Goal: Information Seeking & Learning: Learn about a topic

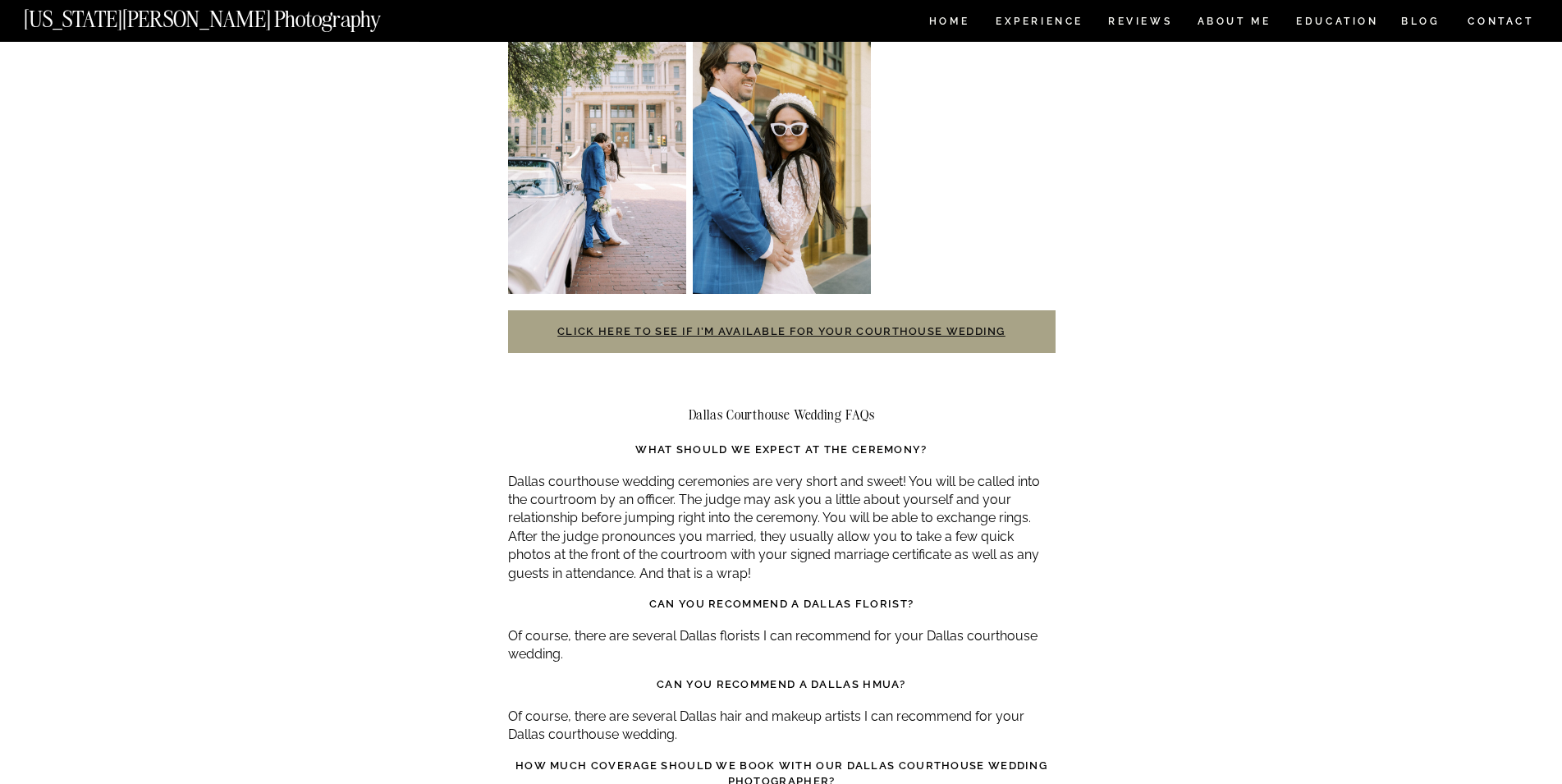
scroll to position [3348, 0]
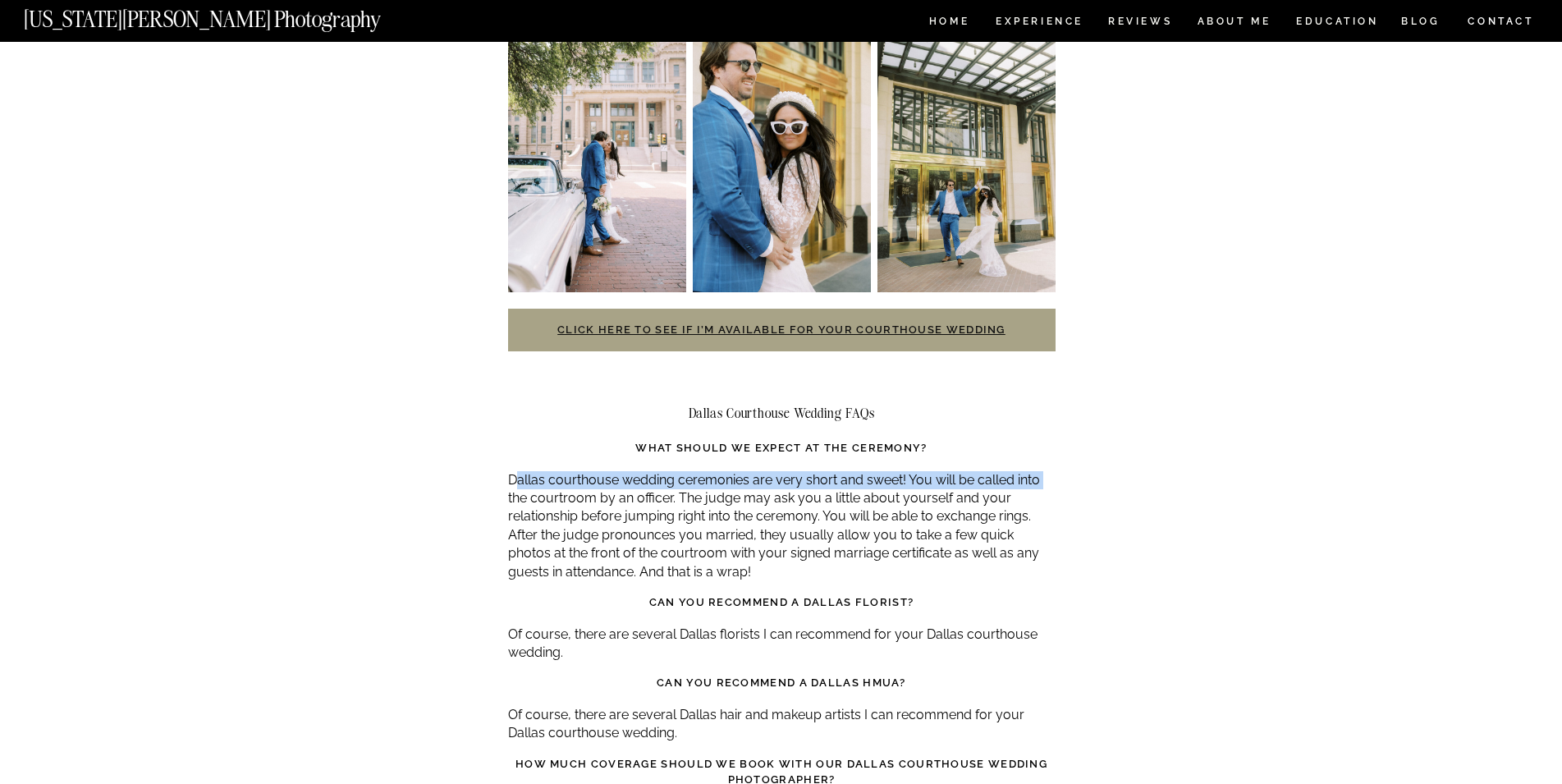
drag, startPoint x: 514, startPoint y: 427, endPoint x: 1053, endPoint y: 429, distance: 539.0
click at [1053, 471] on p "Dallas courthouse wedding ceremonies are very short and sweet! You will be call…" at bounding box center [781, 526] width 547 height 110
drag, startPoint x: 1053, startPoint y: 429, endPoint x: 1088, endPoint y: 430, distance: 35.0
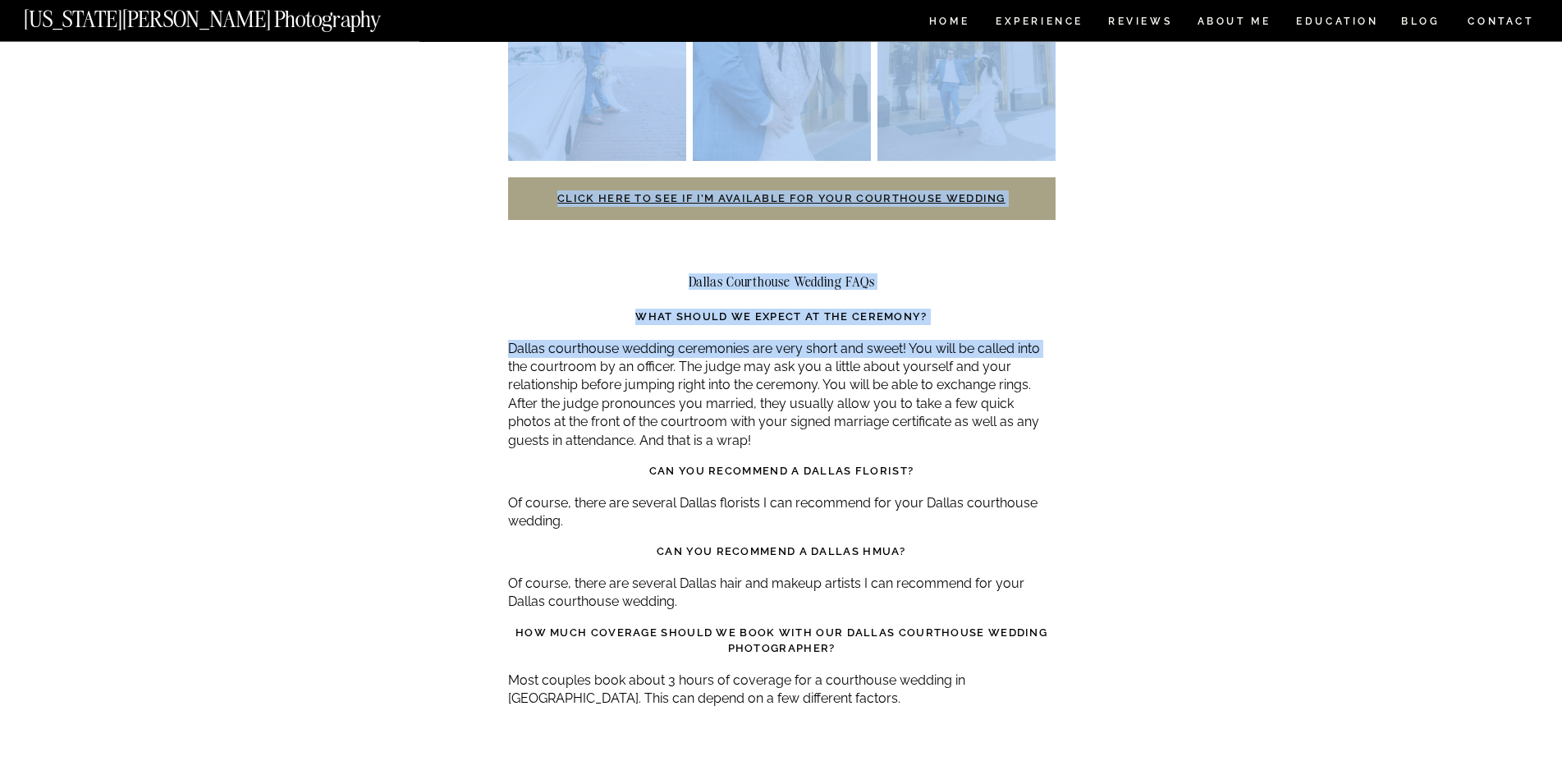
scroll to position [3515, 0]
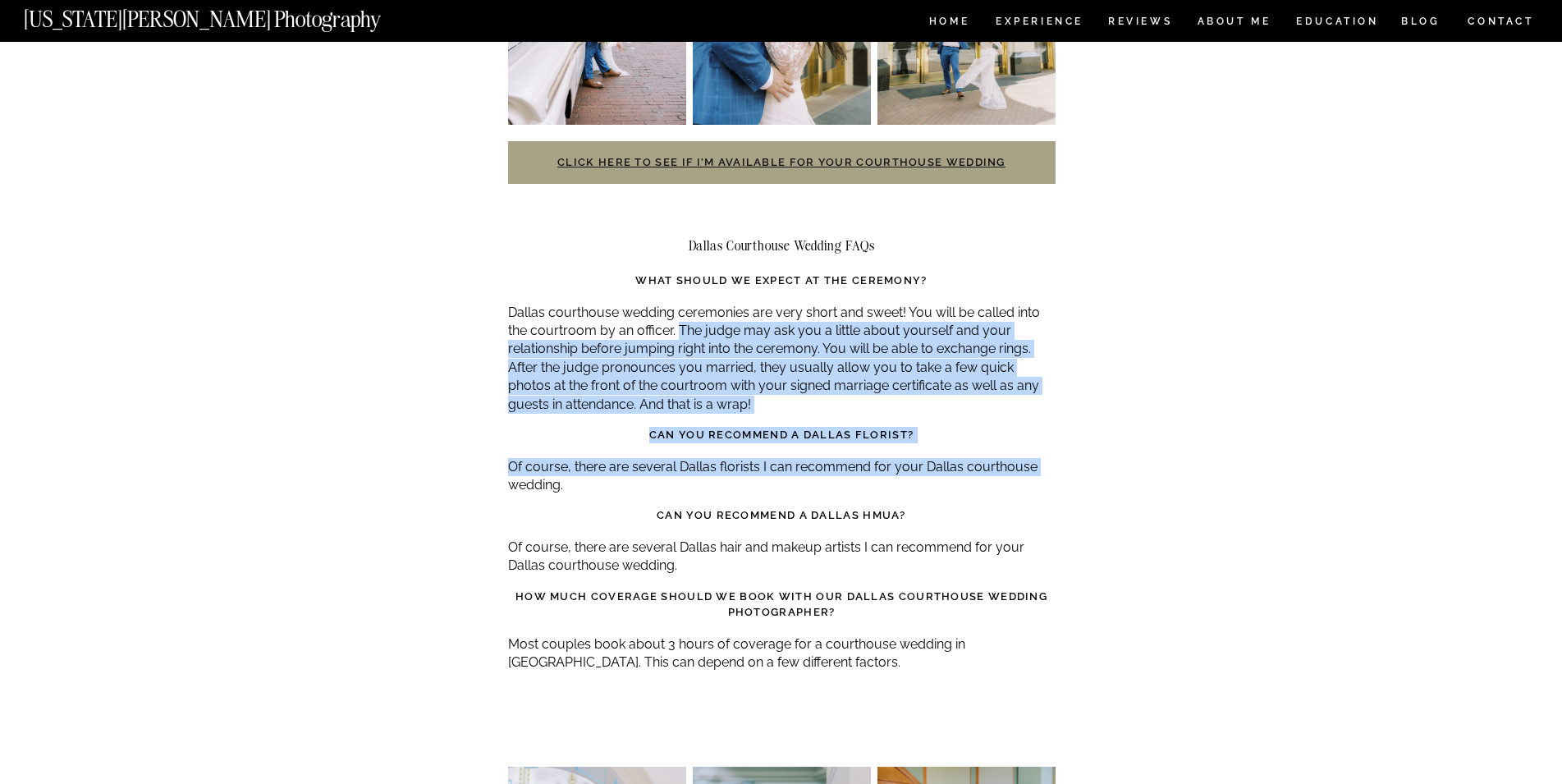
drag, startPoint x: 676, startPoint y: 273, endPoint x: 1044, endPoint y: 410, distance: 392.7
click at [1046, 458] on p "Of course, there are several Dallas florists I can recommend for your Dallas co…" at bounding box center [781, 476] width 547 height 37
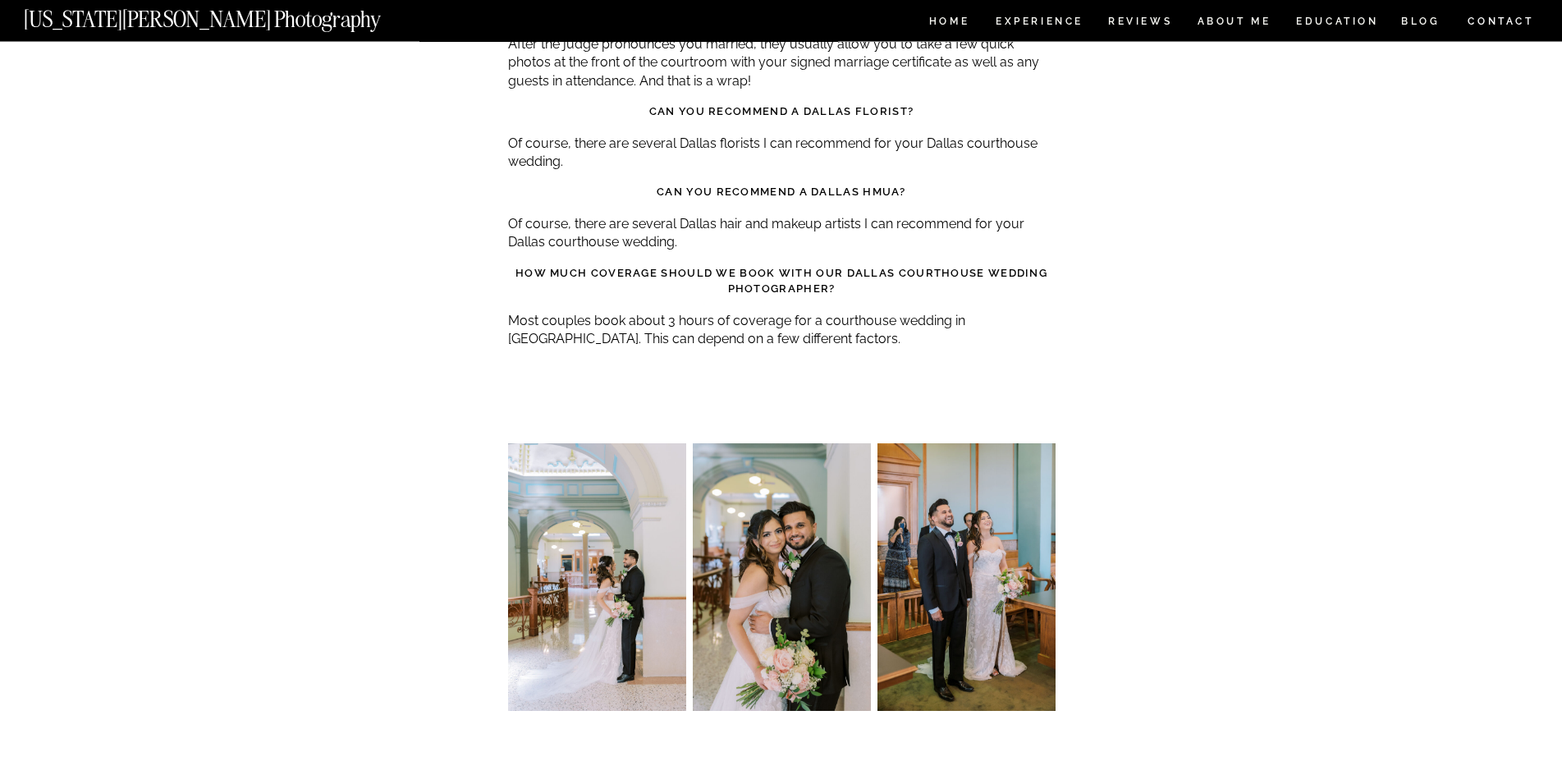
scroll to position [3934, 0]
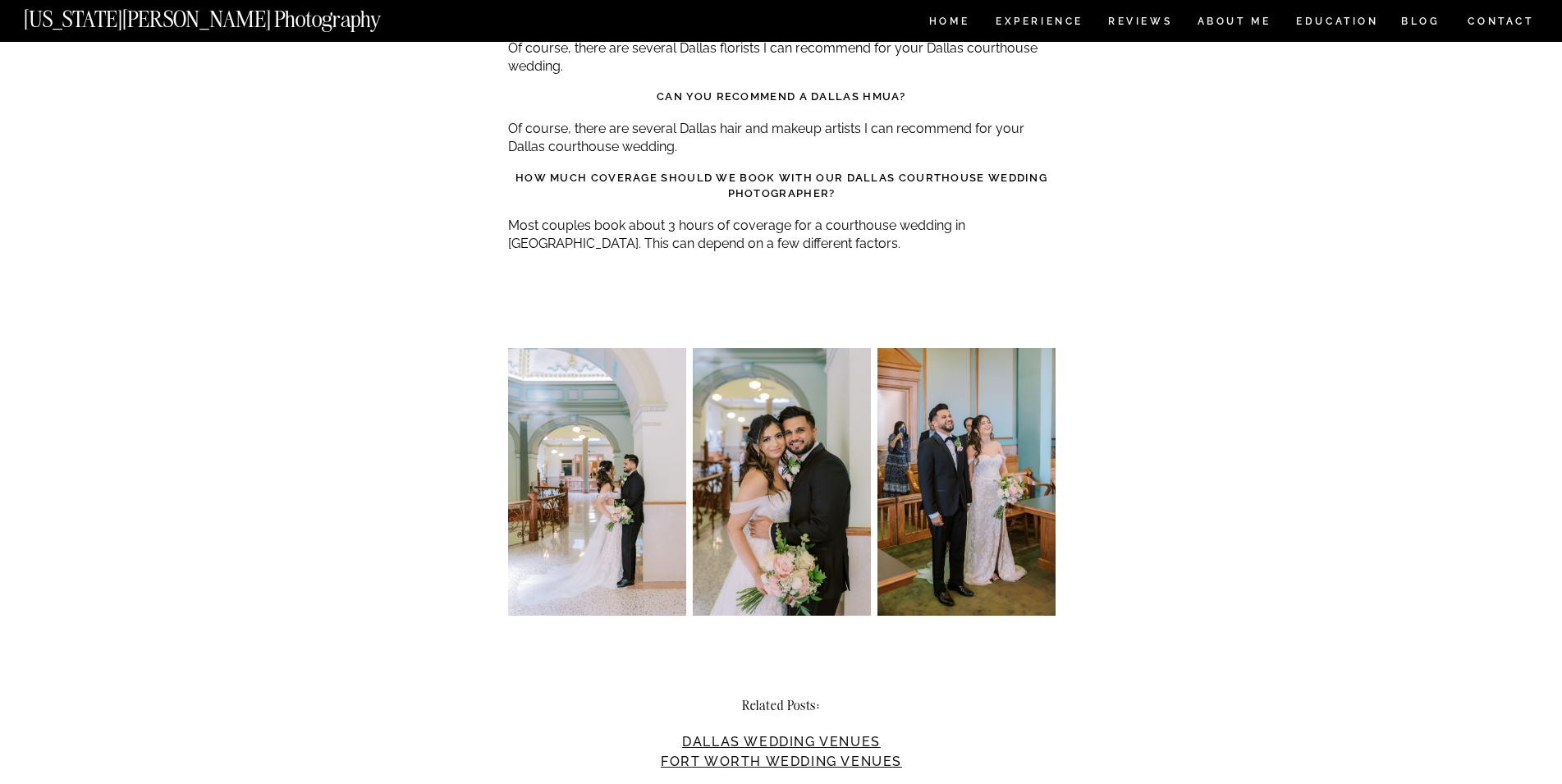
click at [1005, 445] on img at bounding box center [965, 482] width 178 height 267
click at [575, 451] on img at bounding box center [597, 482] width 178 height 267
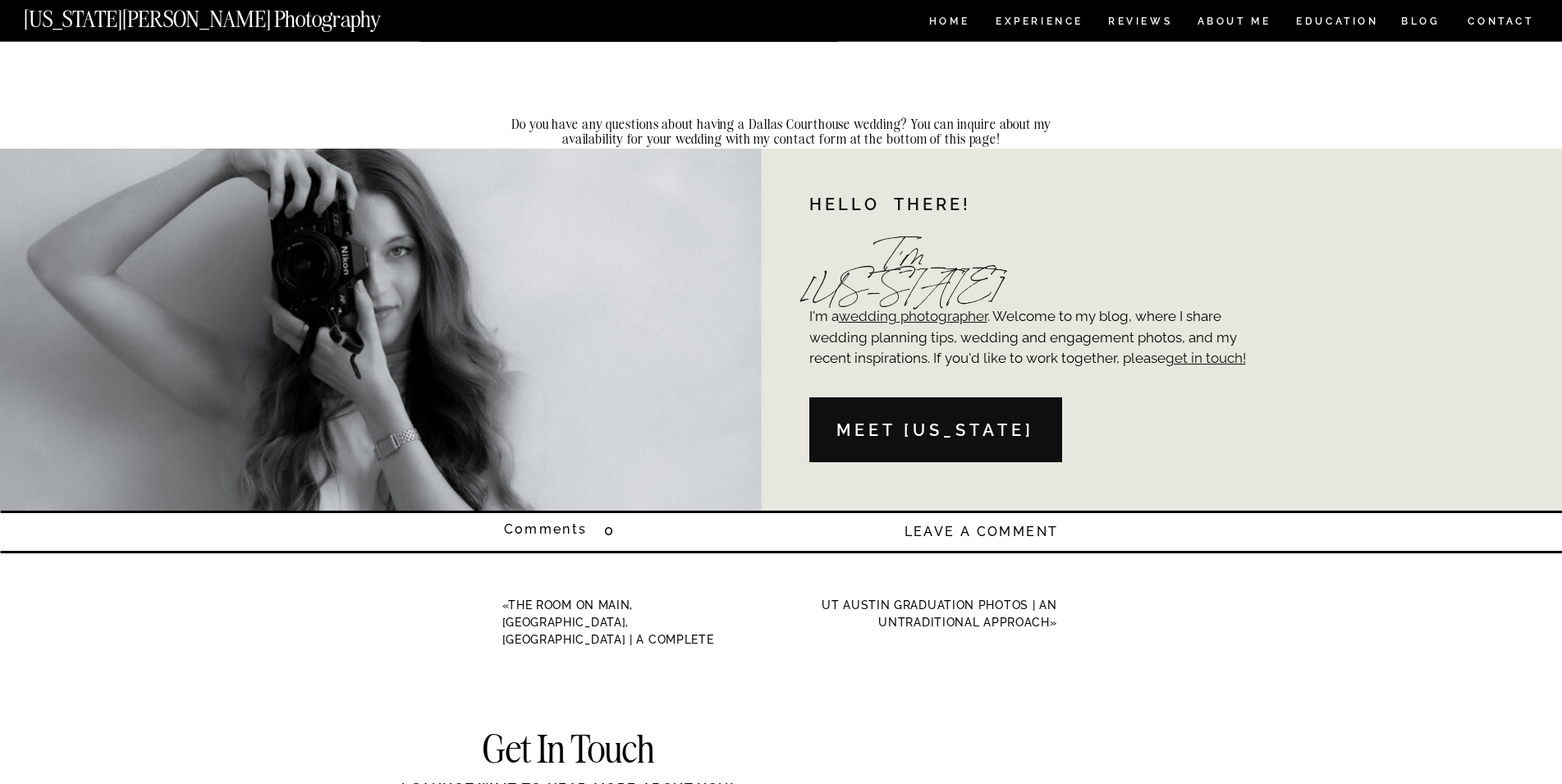
scroll to position [4687, 0]
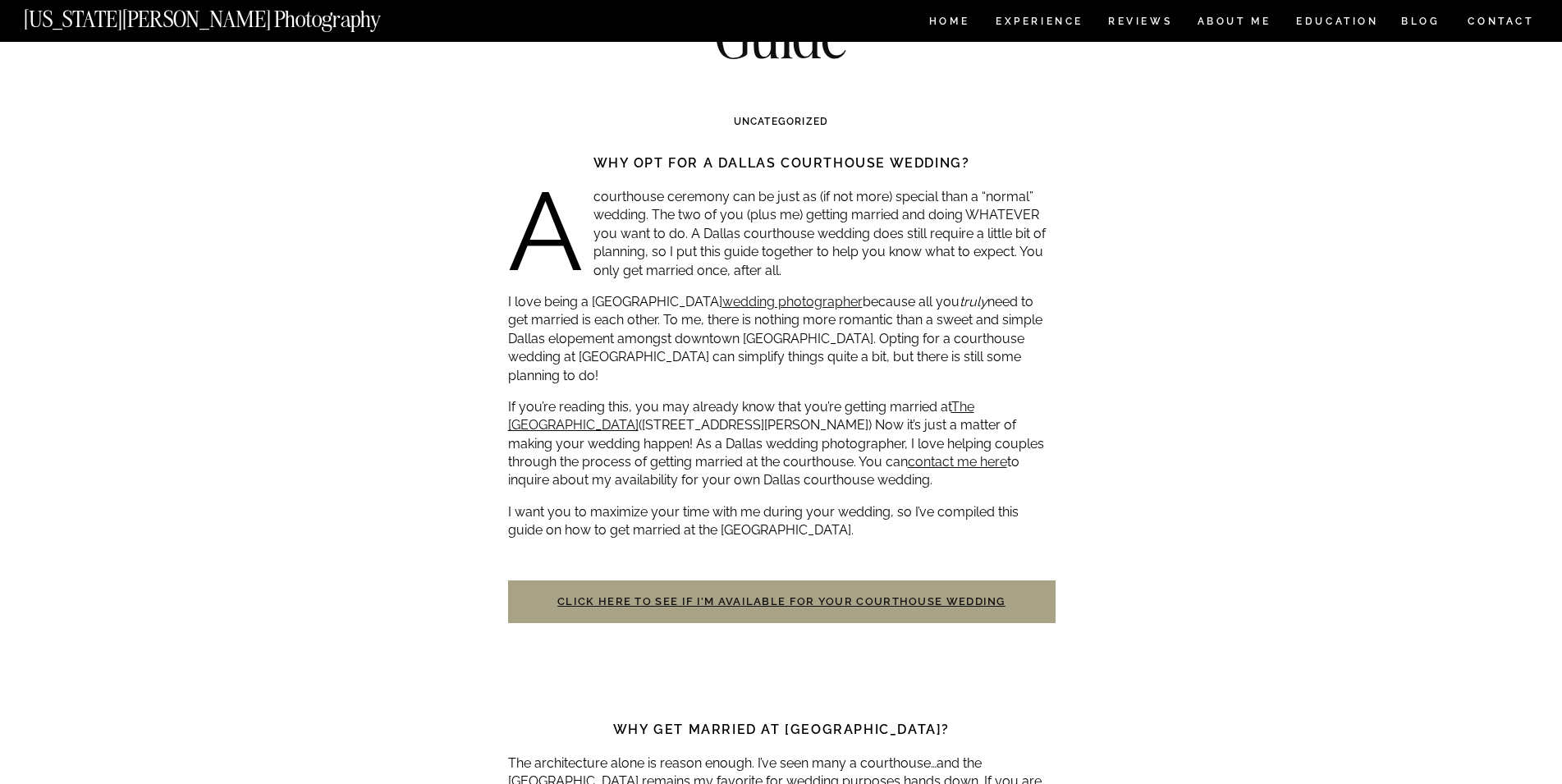
scroll to position [251, 0]
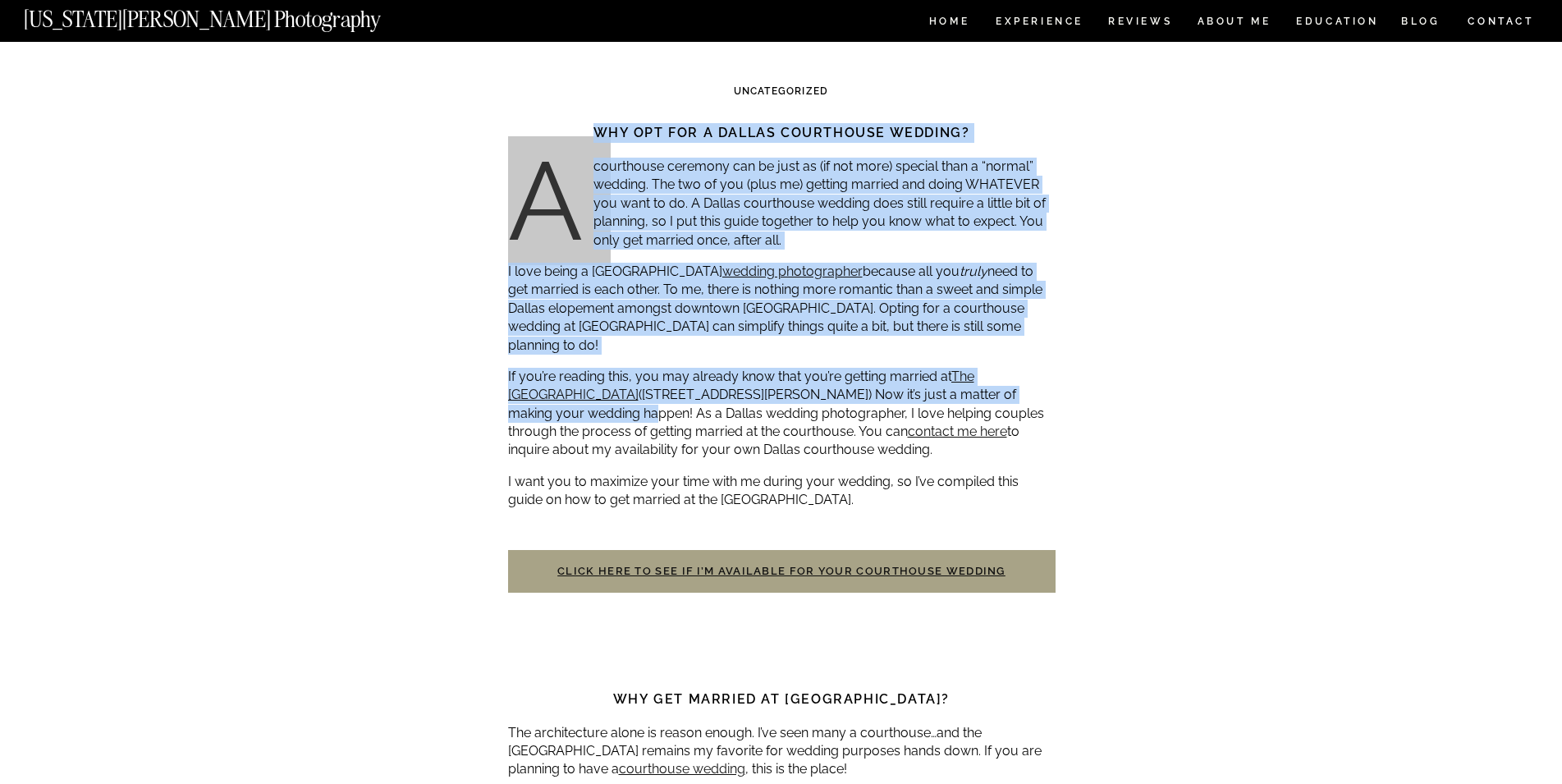
drag, startPoint x: 594, startPoint y: 398, endPoint x: 1071, endPoint y: 446, distance: 479.4
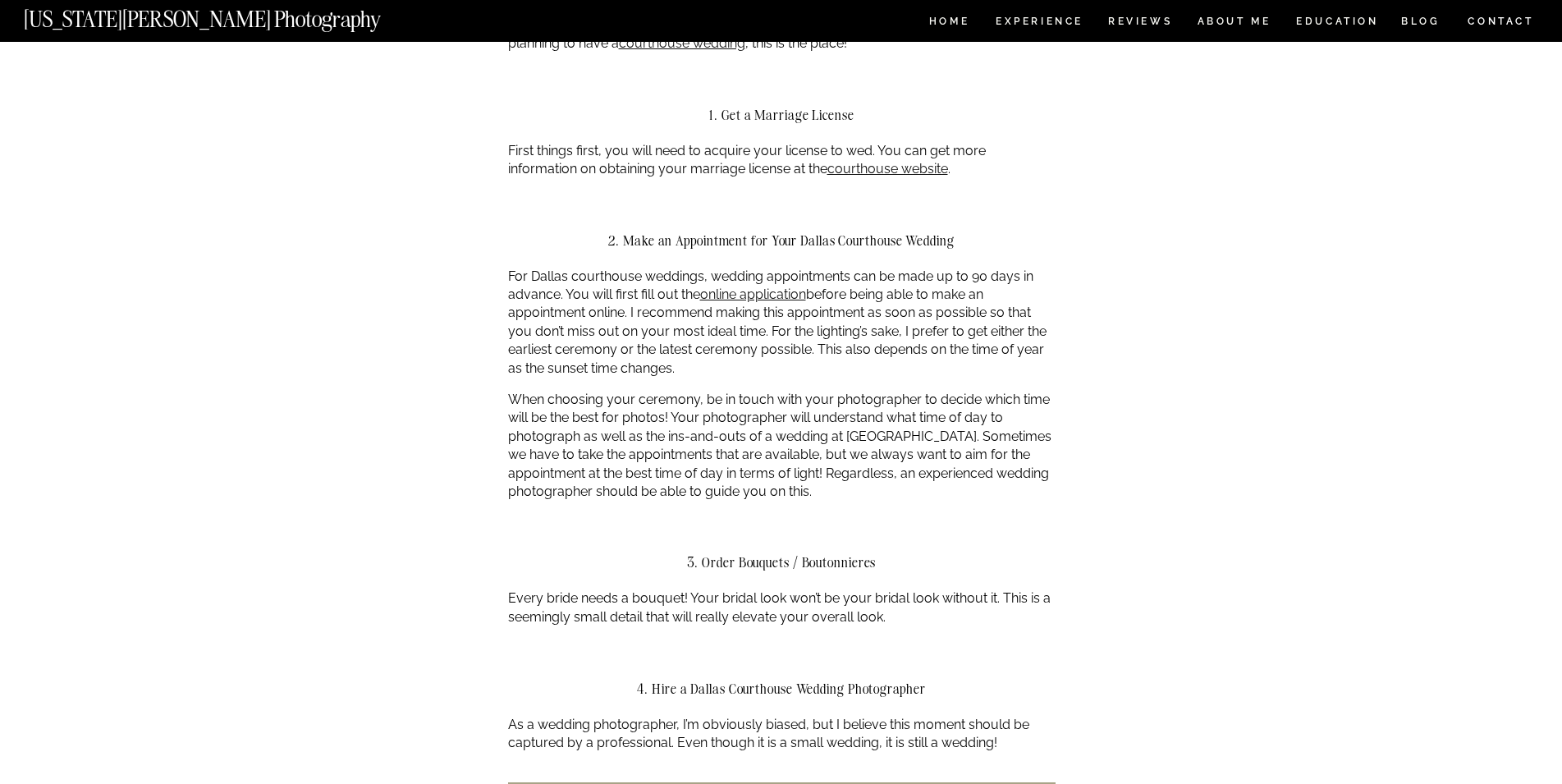
scroll to position [1004, 0]
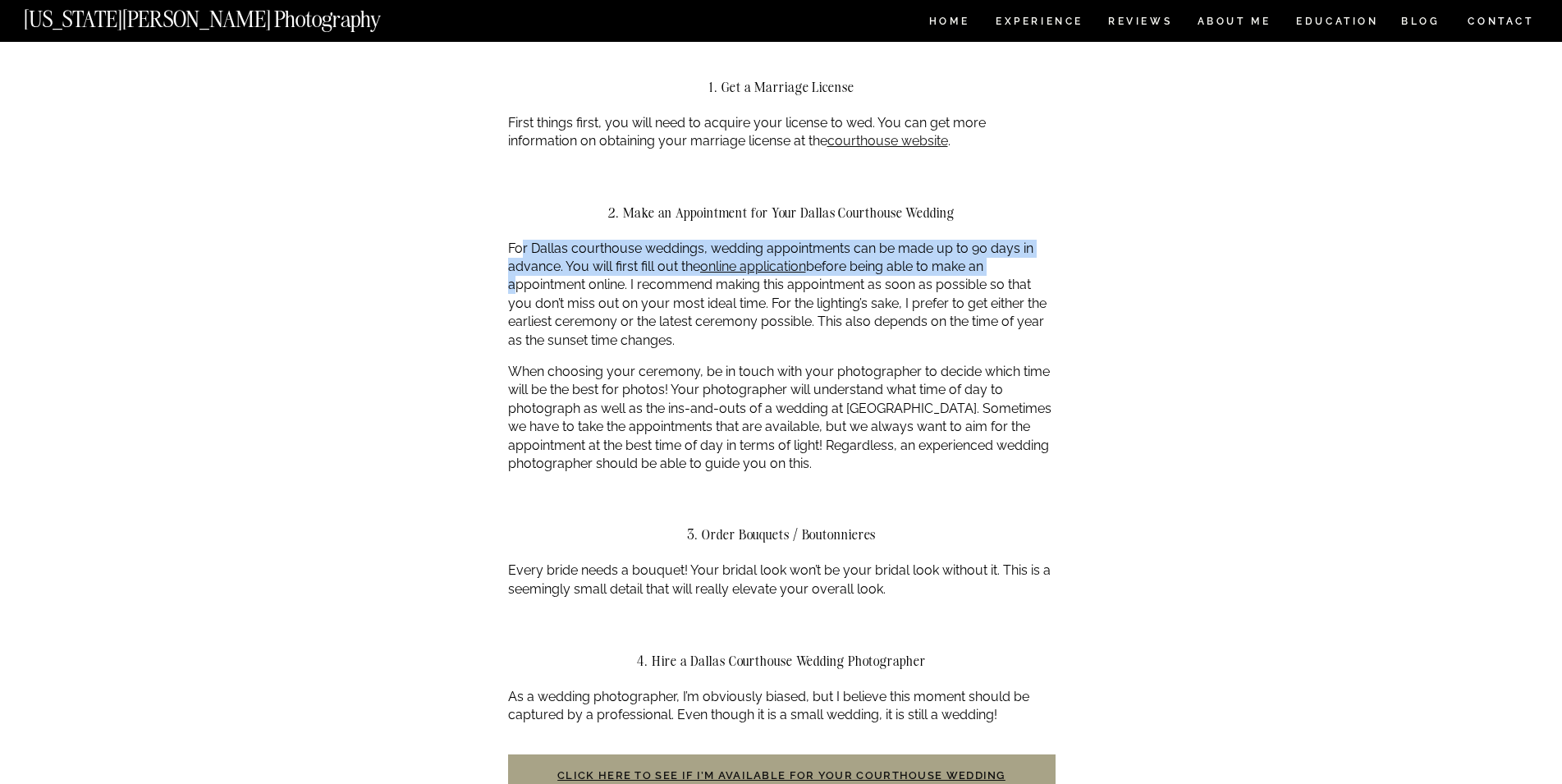
drag, startPoint x: 521, startPoint y: 230, endPoint x: 1028, endPoint y: 240, distance: 507.1
click at [1028, 240] on p "For Dallas courthouse weddings, wedding appointments can be made up to 90 days …" at bounding box center [781, 294] width 547 height 110
drag, startPoint x: 1028, startPoint y: 240, endPoint x: 987, endPoint y: 256, distance: 44.0
click at [1027, 241] on p "For Dallas courthouse weddings, wedding appointments can be made up to 90 days …" at bounding box center [781, 294] width 547 height 110
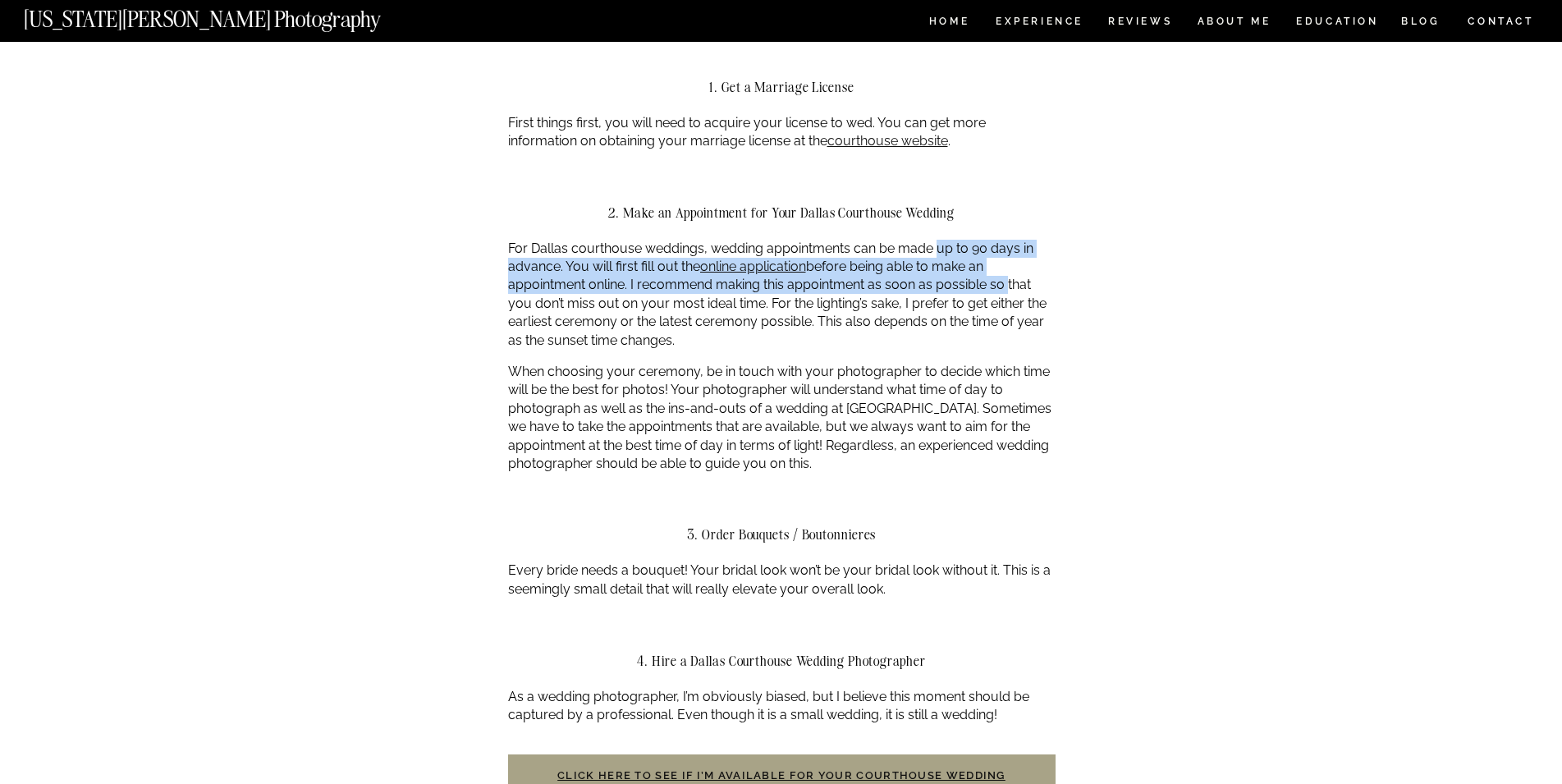
drag, startPoint x: 960, startPoint y: 217, endPoint x: 1005, endPoint y: 272, distance: 71.1
click at [522, 268] on p "For Dallas courthouse weddings, wedding appointments can be made up to 90 days …" at bounding box center [781, 294] width 547 height 110
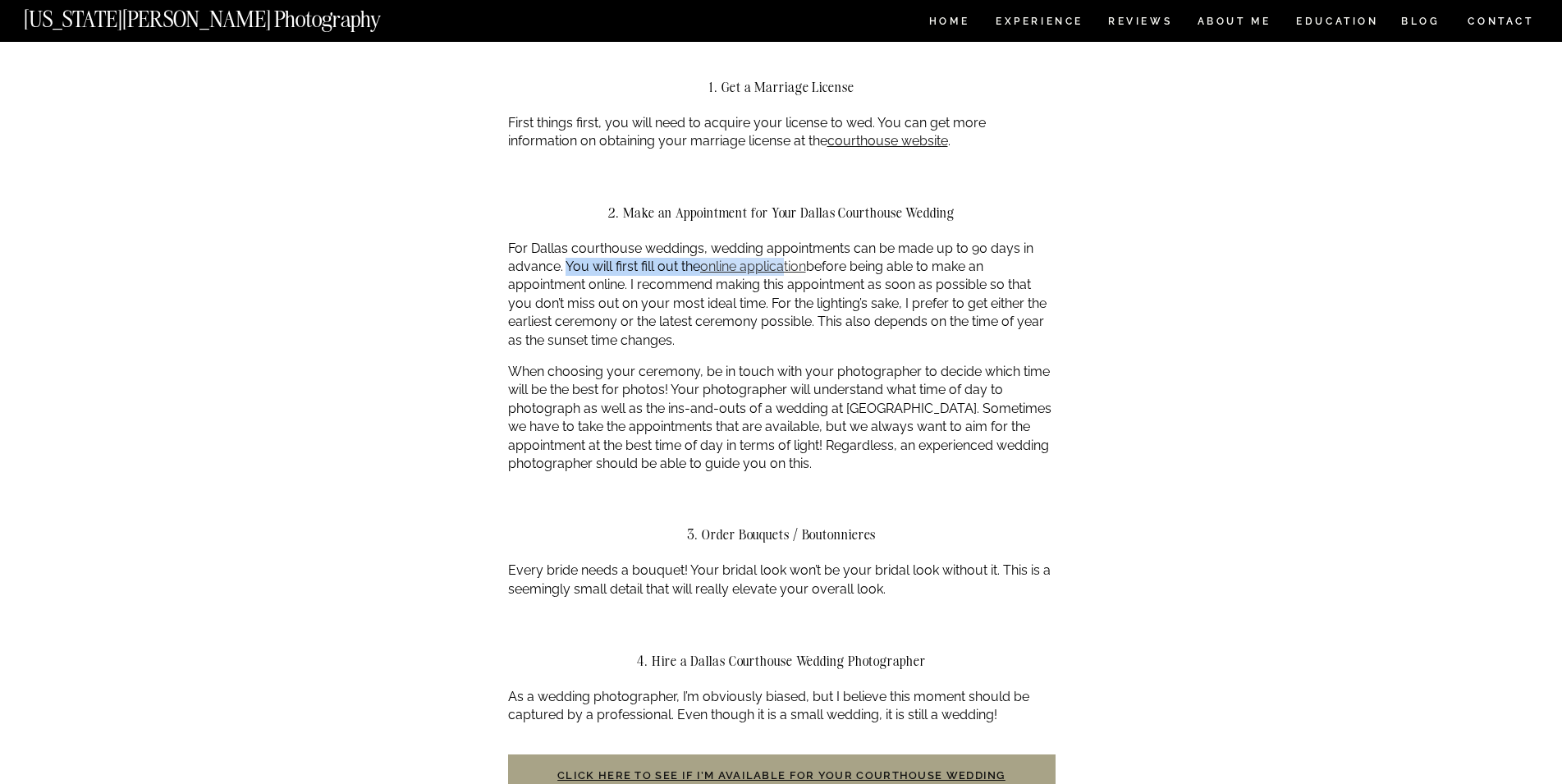
drag, startPoint x: 623, startPoint y: 240, endPoint x: 782, endPoint y: 250, distance: 159.3
click at [790, 247] on p "For Dallas courthouse weddings, wedding appointments can be made up to 90 days …" at bounding box center [781, 294] width 547 height 110
drag, startPoint x: 583, startPoint y: 256, endPoint x: 591, endPoint y: 250, distance: 10.0
click at [585, 256] on p "For Dallas courthouse weddings, wedding appointments can be made up to 90 days …" at bounding box center [781, 294] width 547 height 110
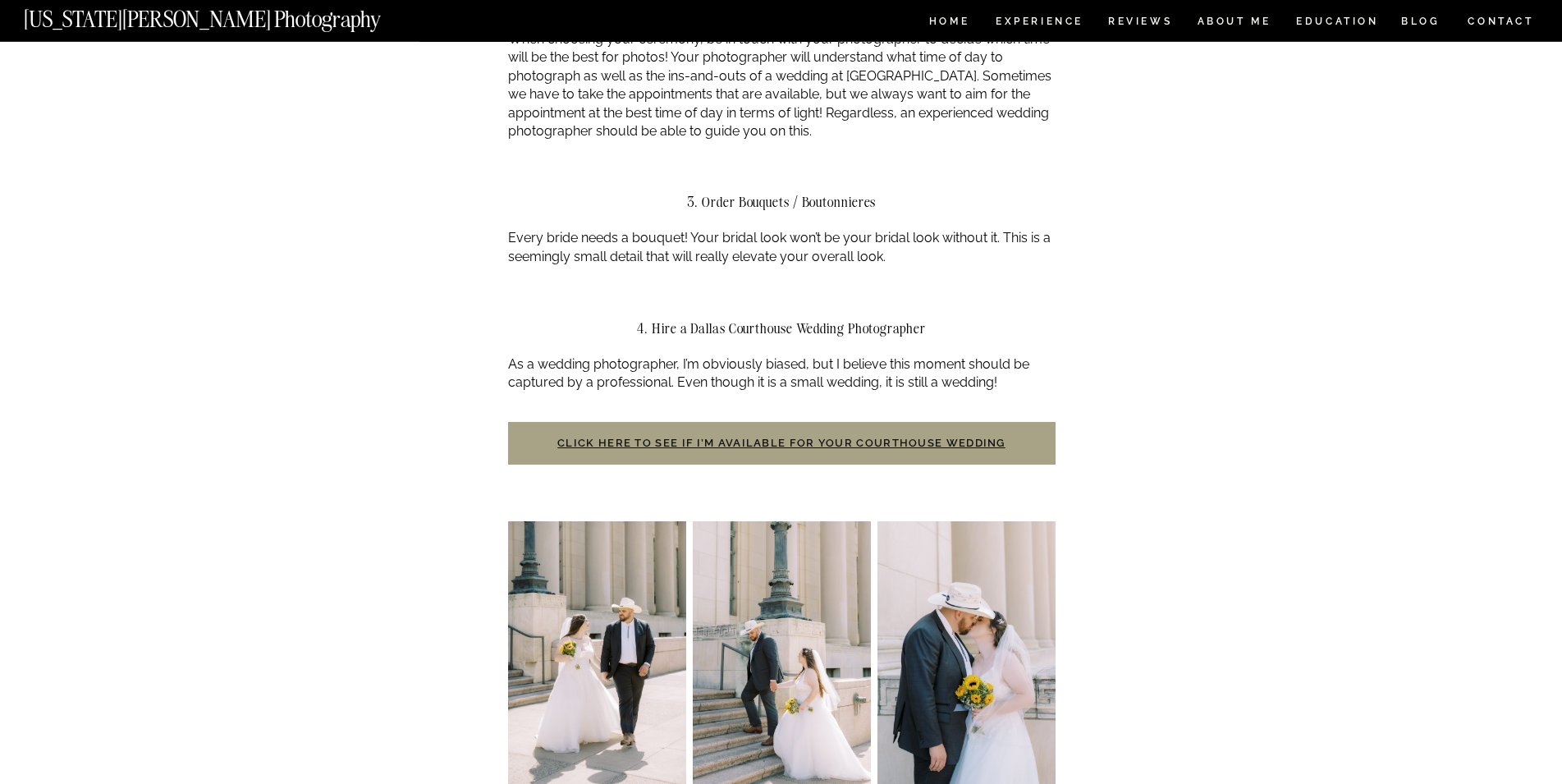
scroll to position [1339, 0]
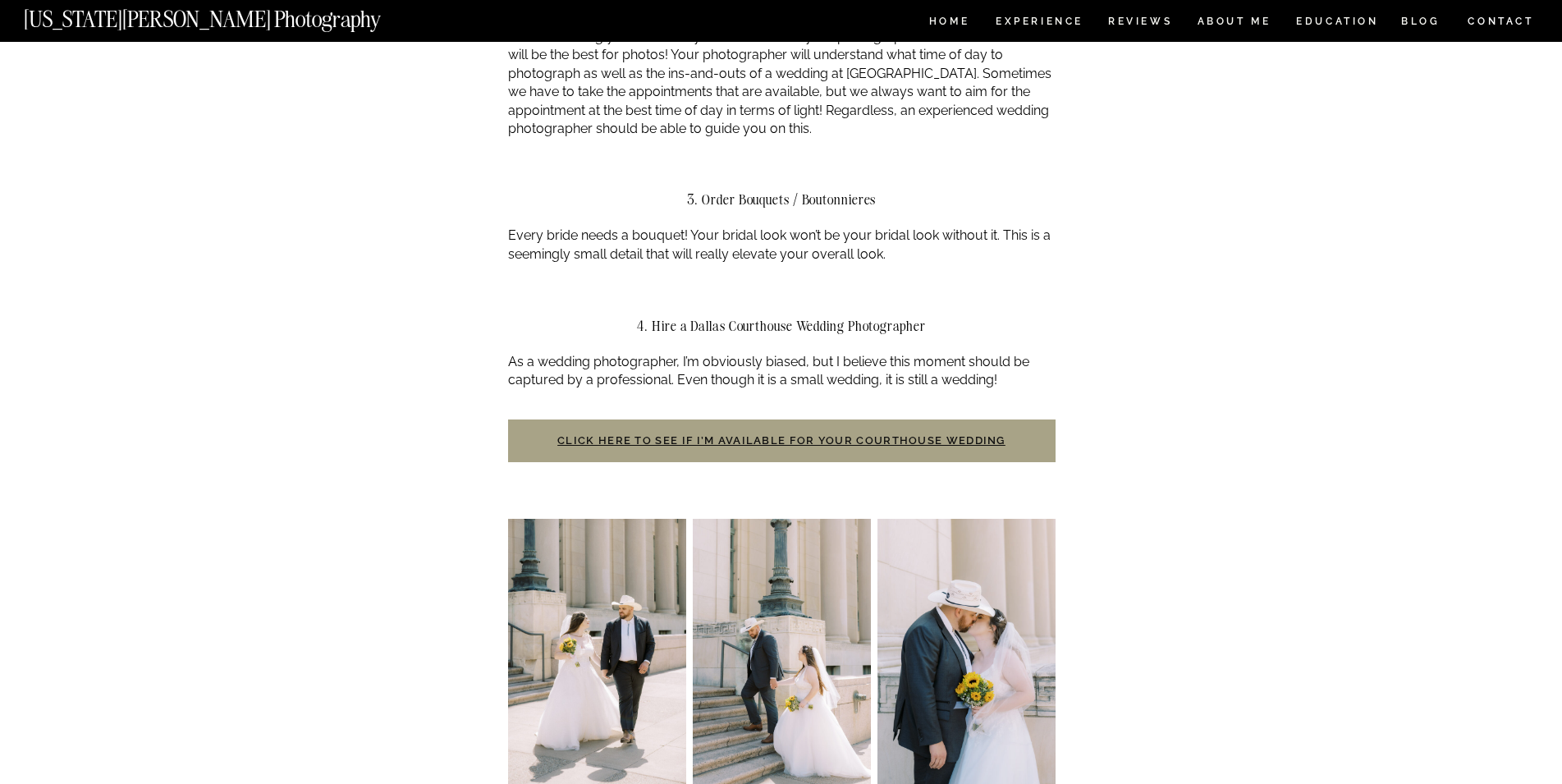
drag, startPoint x: 700, startPoint y: 176, endPoint x: 904, endPoint y: 195, distance: 204.9
click at [836, 226] on p "Every bride needs a bouquet! Your bridal look won’t be your bridal look without…" at bounding box center [781, 245] width 547 height 37
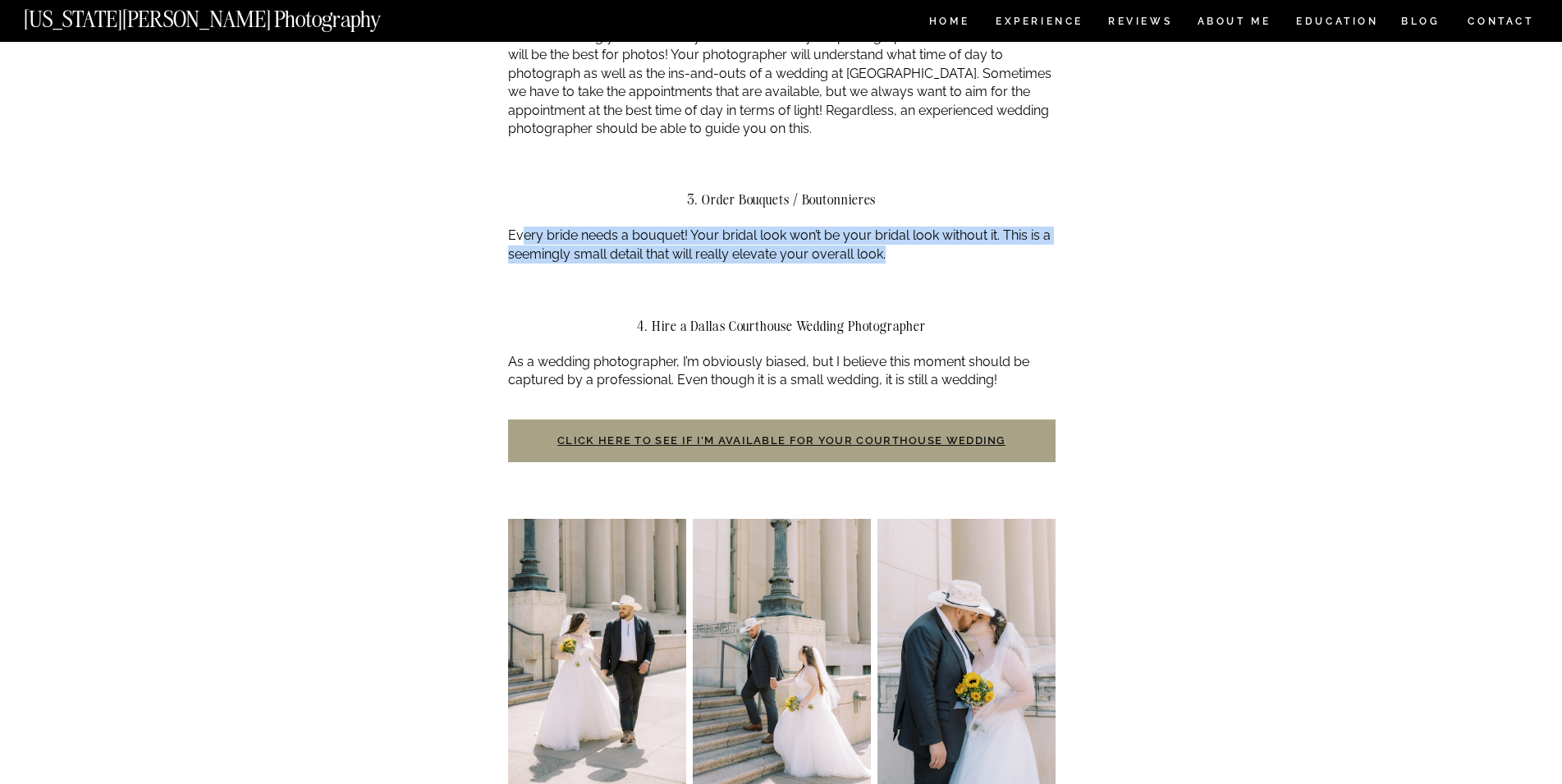
drag, startPoint x: 526, startPoint y: 222, endPoint x: 940, endPoint y: 236, distance: 414.2
click at [940, 236] on p "Every bride needs a bouquet! Your bridal look won’t be your bridal look without…" at bounding box center [781, 245] width 547 height 37
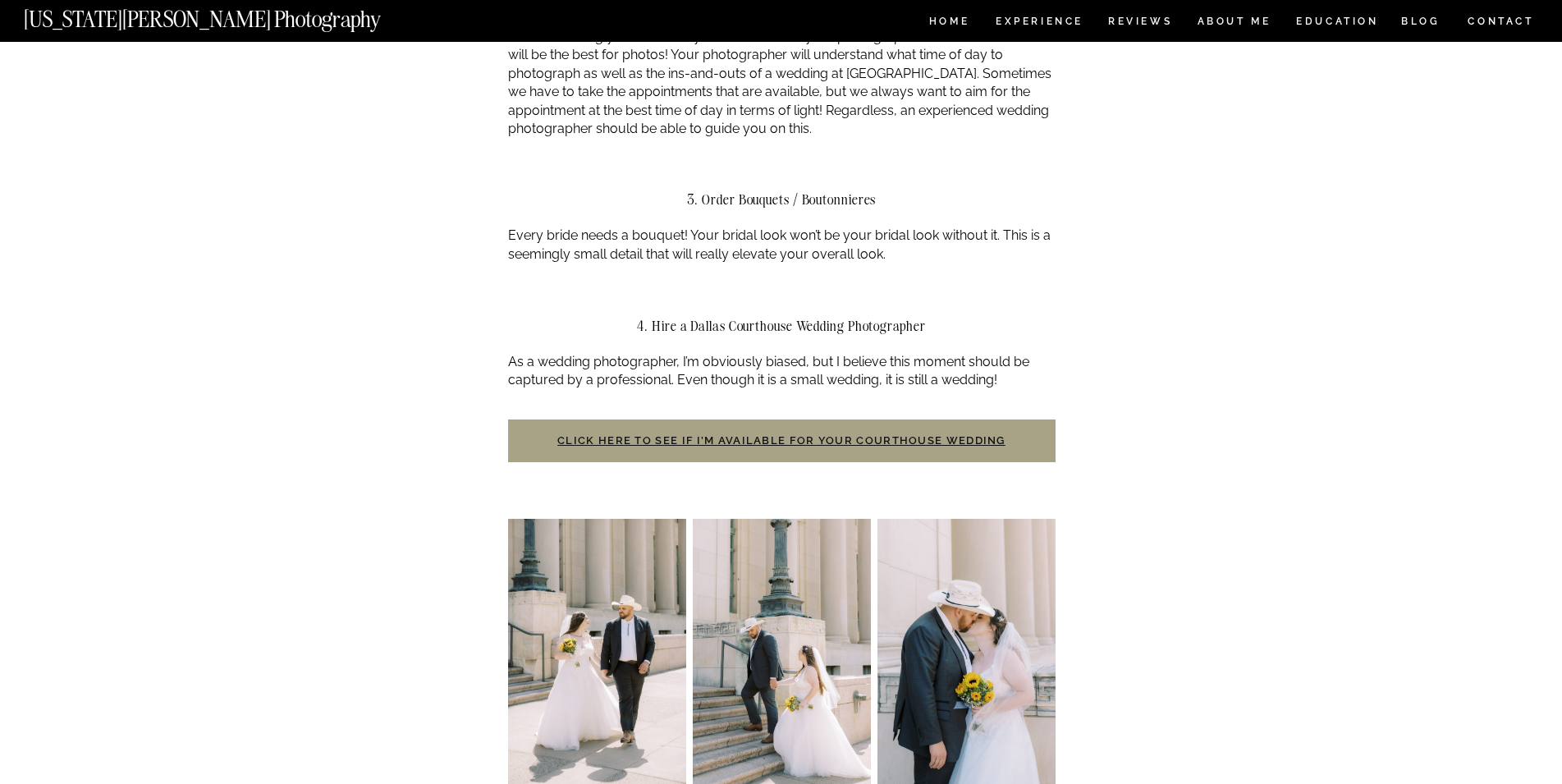
drag, startPoint x: 943, startPoint y: 236, endPoint x: 989, endPoint y: 236, distance: 46.0
click at [947, 236] on p "Every bride needs a bouquet! Your bridal look won’t be your bridal look without…" at bounding box center [781, 245] width 547 height 37
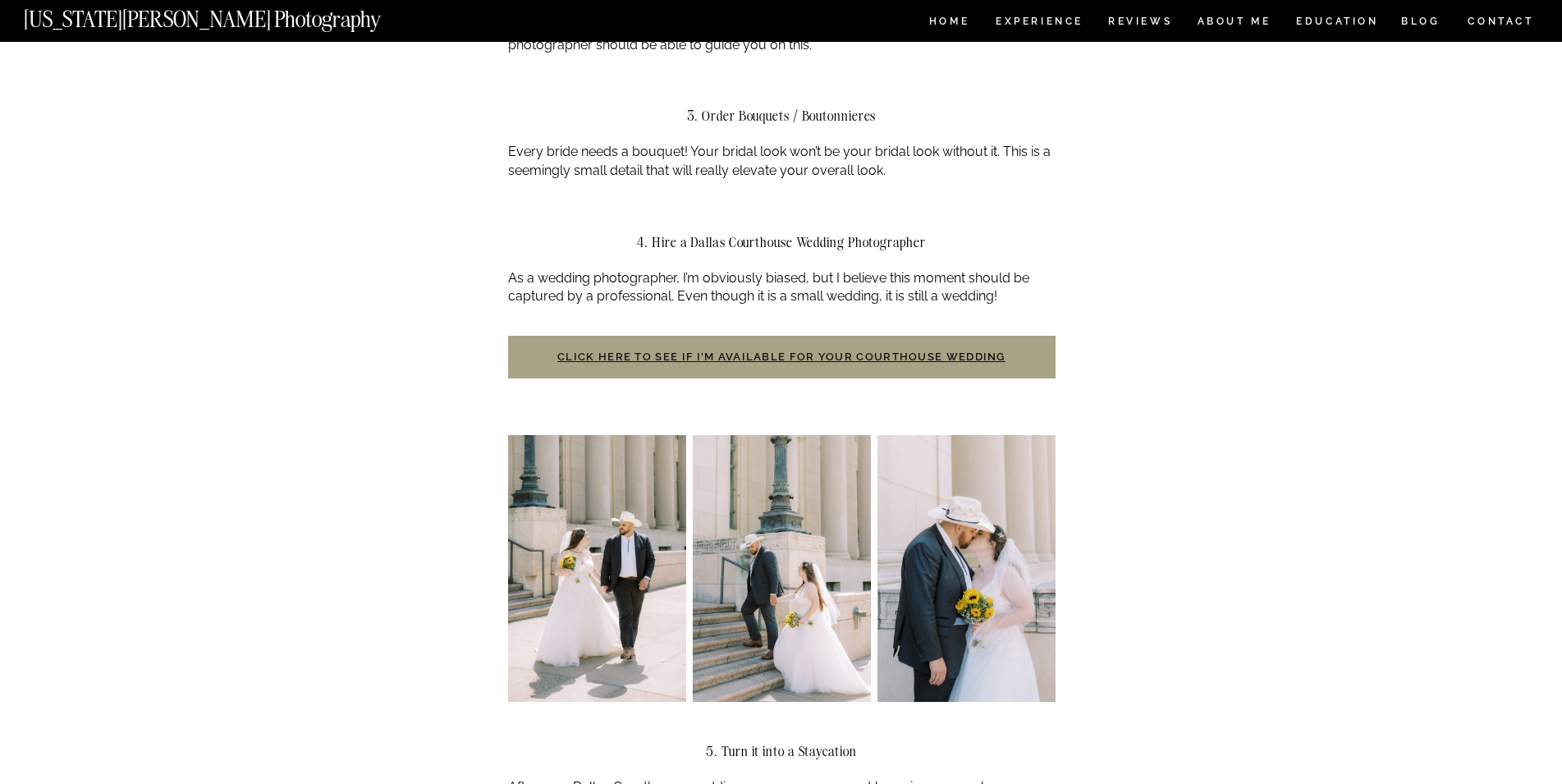
scroll to position [1506, 0]
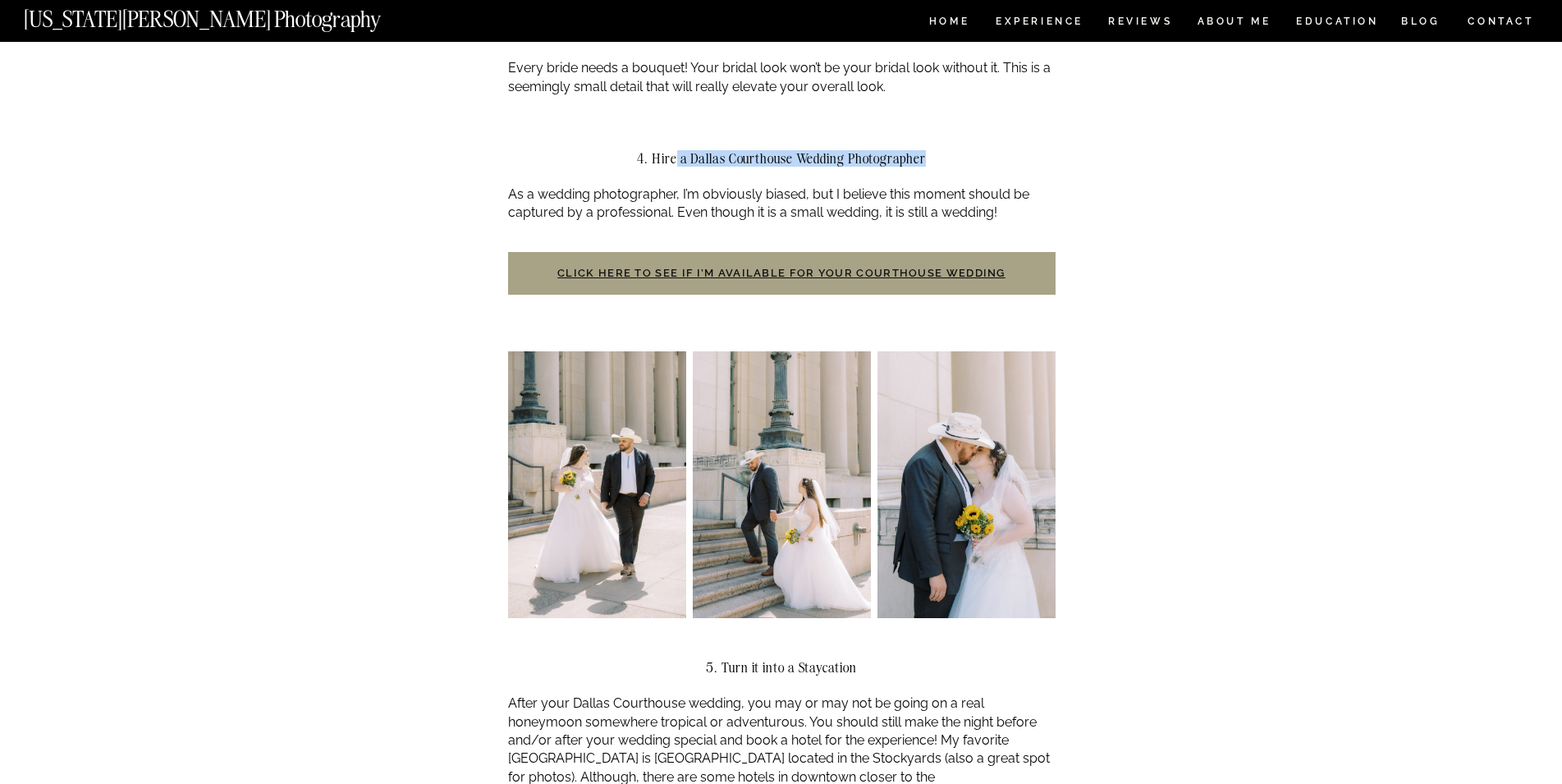
drag, startPoint x: 723, startPoint y: 137, endPoint x: 1054, endPoint y: 160, distance: 331.8
click at [961, 151] on h2 "4. Hire a Dallas Courthouse Wedding Photographer" at bounding box center [781, 158] width 547 height 15
drag, startPoint x: 1215, startPoint y: 184, endPoint x: 1108, endPoint y: 192, distance: 107.3
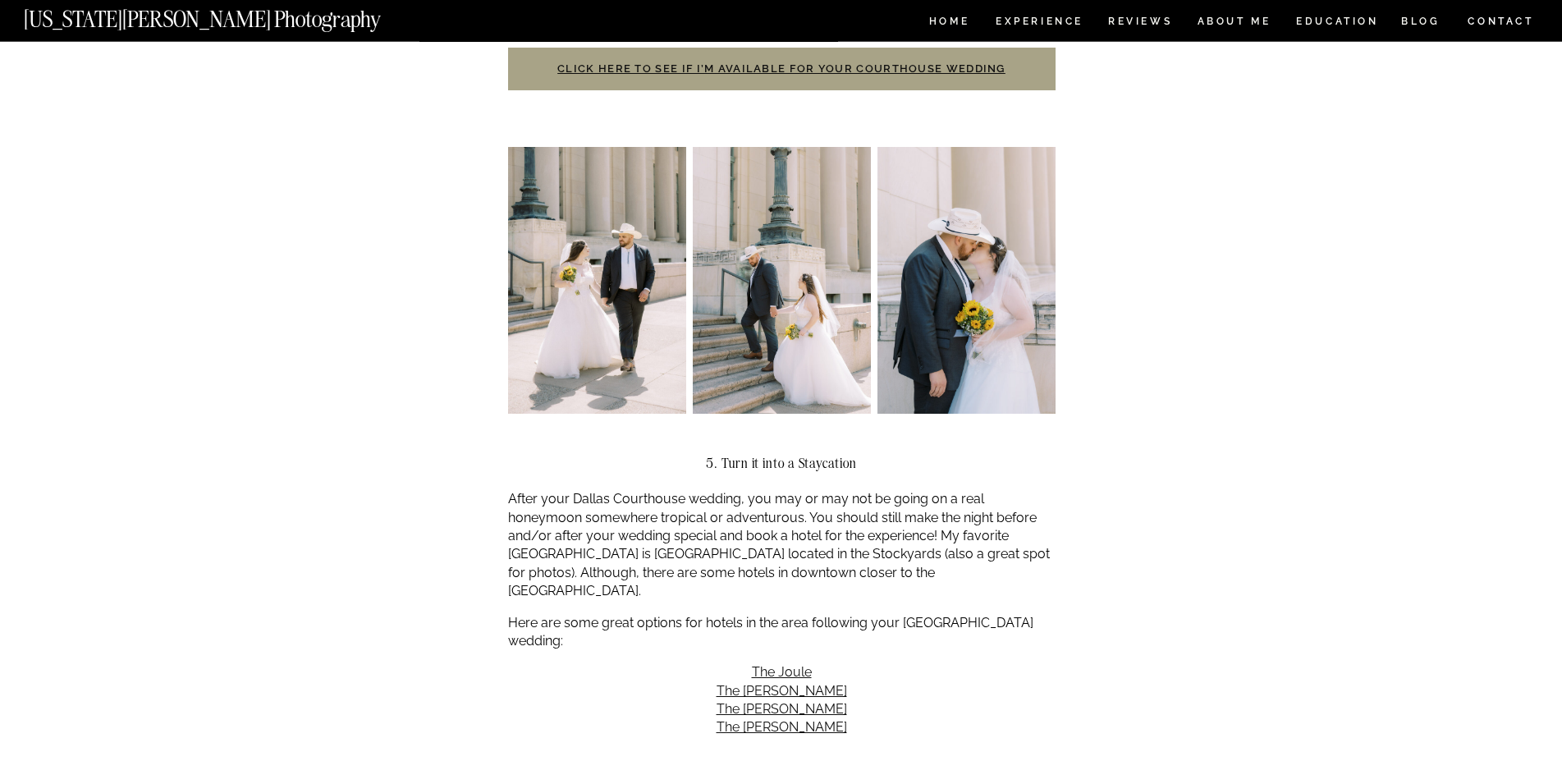
scroll to position [1841, 0]
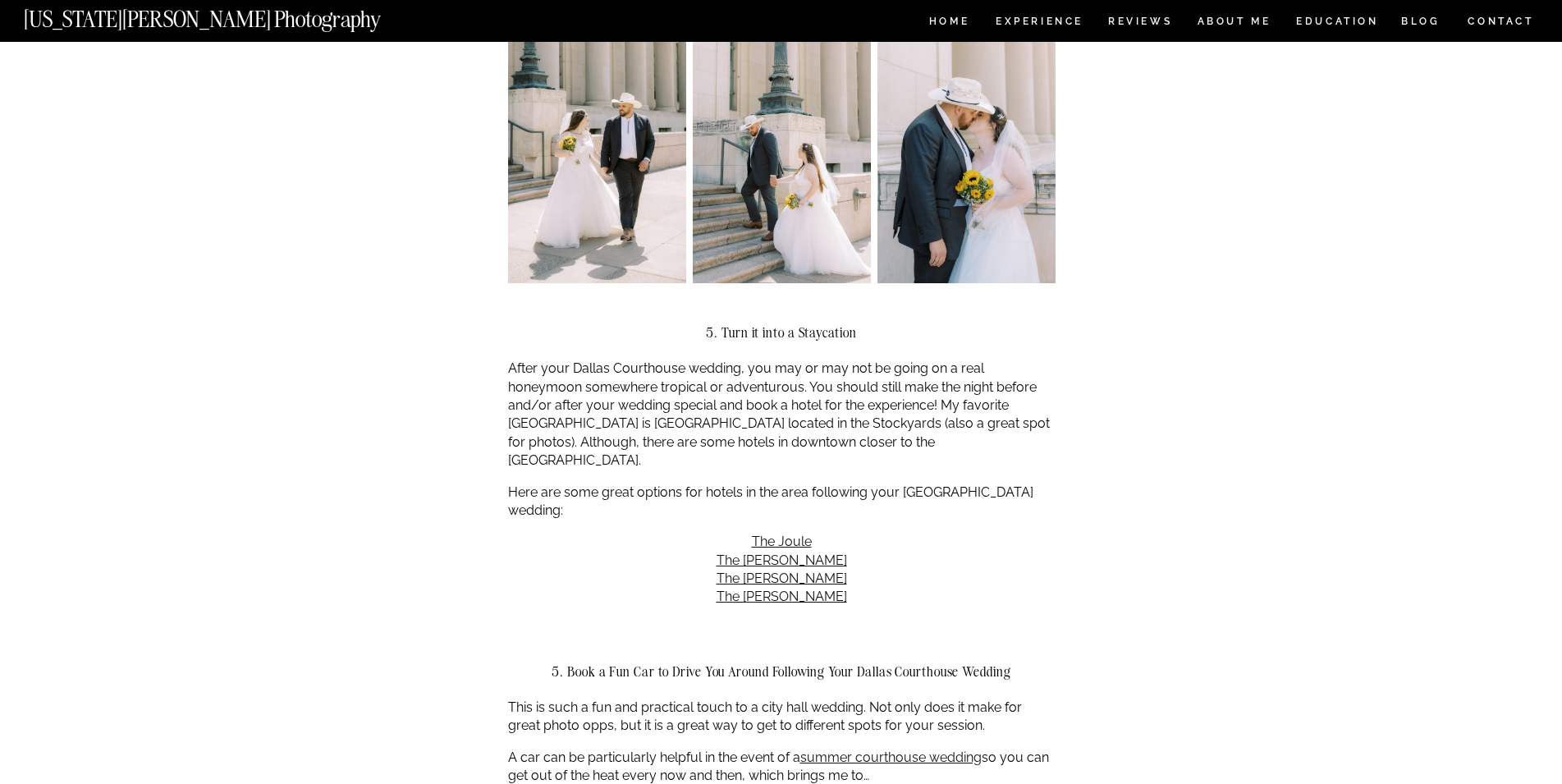
drag, startPoint x: 745, startPoint y: 303, endPoint x: 892, endPoint y: 305, distance: 147.0
click at [892, 305] on div "Why opt for a Dallas courthouse wedding? A courthouse ceremony can be just as (…" at bounding box center [781, 771] width 547 height 4477
drag, startPoint x: 486, startPoint y: 342, endPoint x: 1195, endPoint y: 368, distance: 709.5
click at [1195, 368] on div "Dallas Courthouse Wedding | A Complete Guide Uncategorized Why opt for a Dallas…" at bounding box center [781, 597] width 1562 height 4792
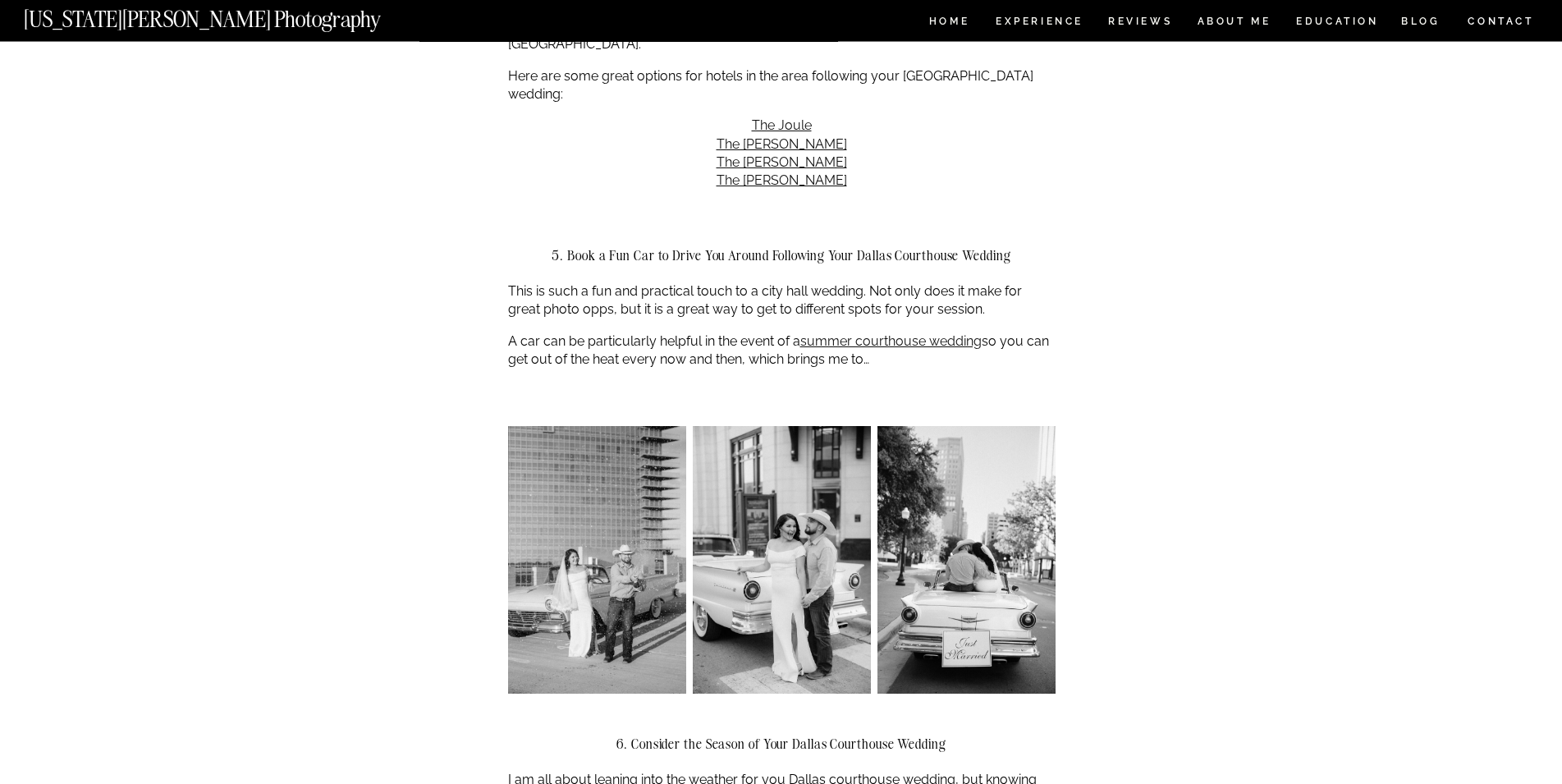
scroll to position [2260, 0]
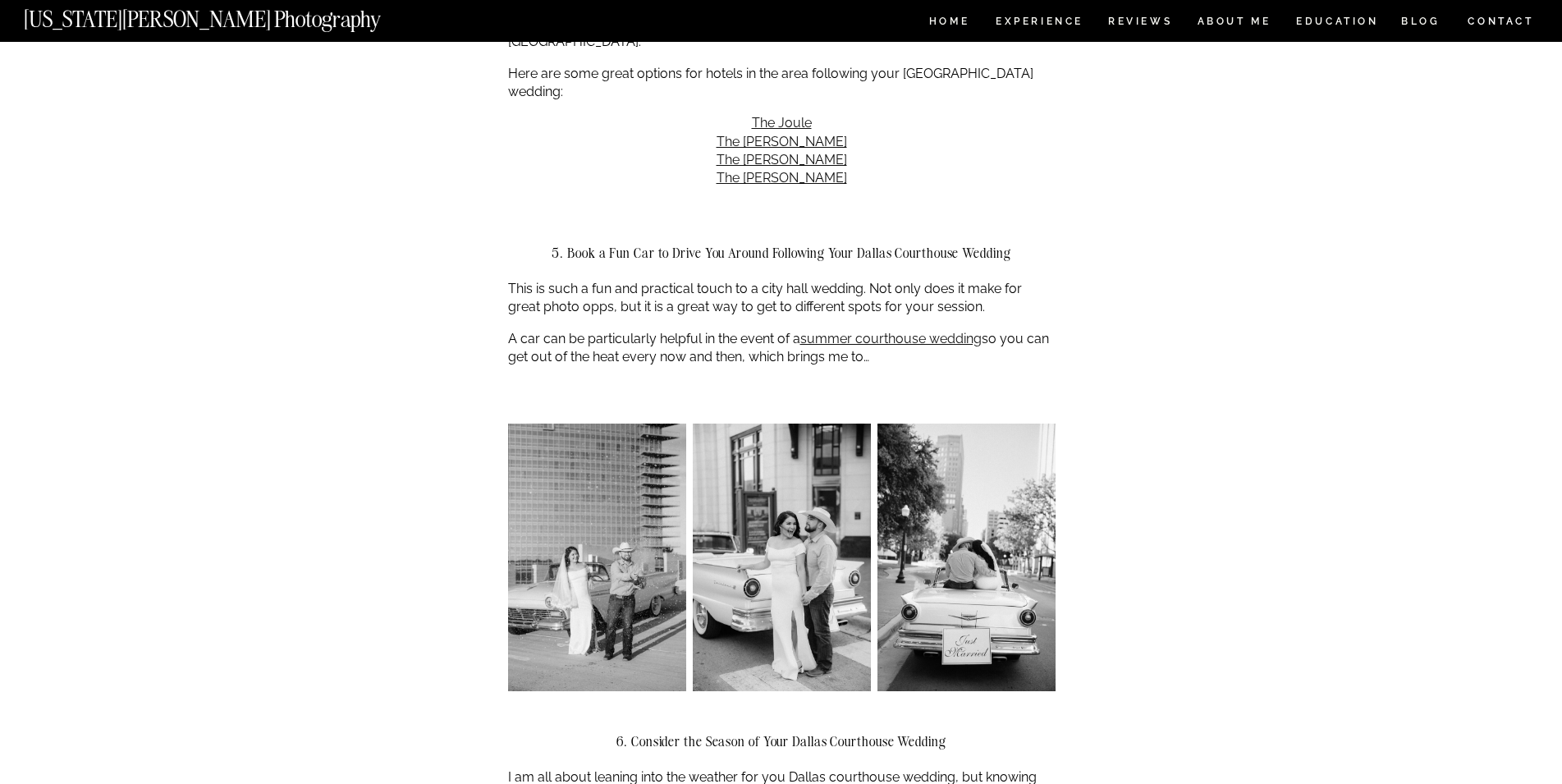
drag, startPoint x: 525, startPoint y: 251, endPoint x: 1017, endPoint y: 270, distance: 492.4
click at [1017, 280] on p "This is such a fun and practical touch to a city hall wedding. Not only does it…" at bounding box center [781, 299] width 547 height 37
click at [283, 334] on div "Dallas Courthouse Wedding | A Complete Guide Uncategorized Why opt for a Dallas…" at bounding box center [781, 179] width 1562 height 4792
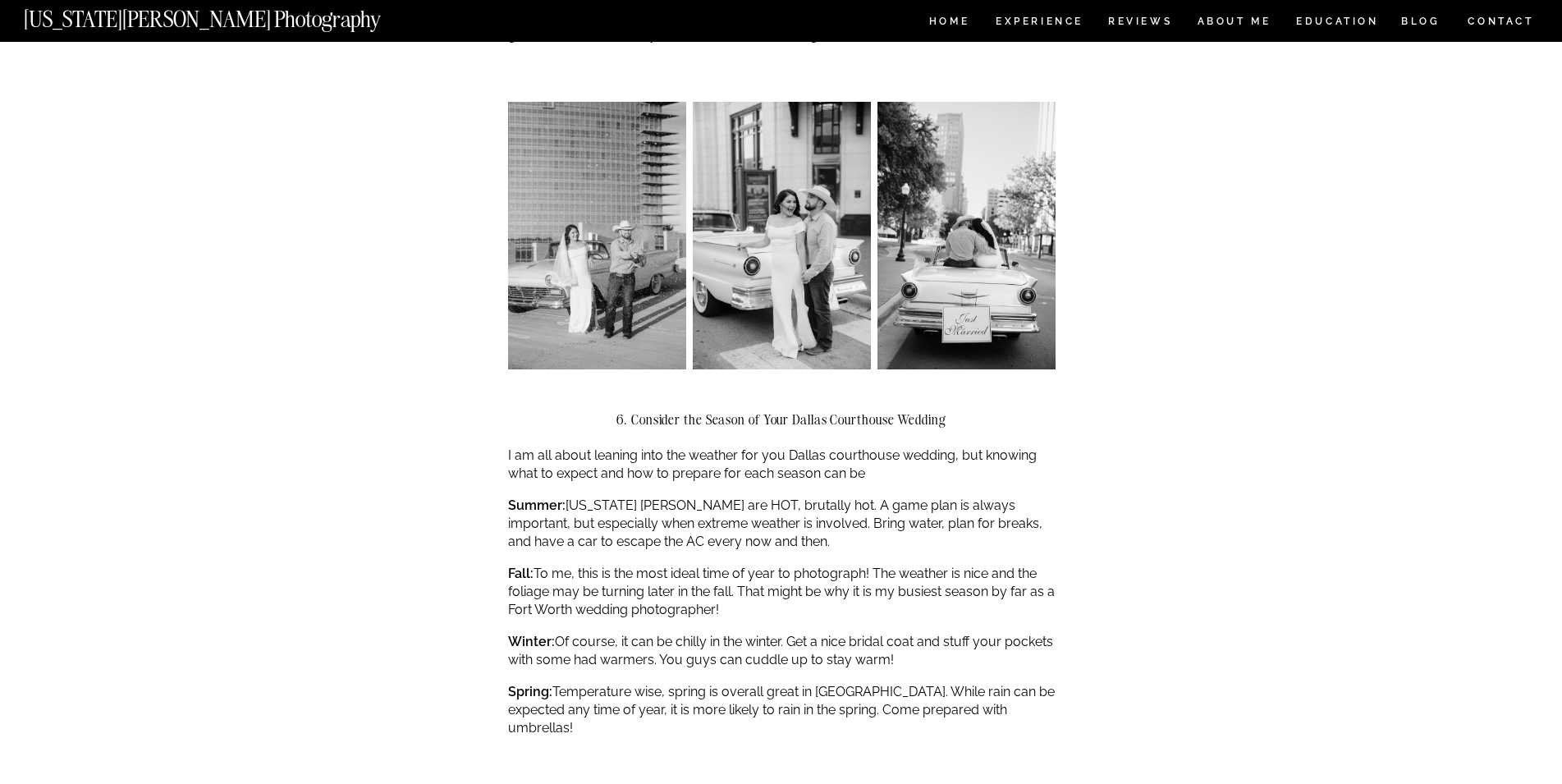
scroll to position [2594, 0]
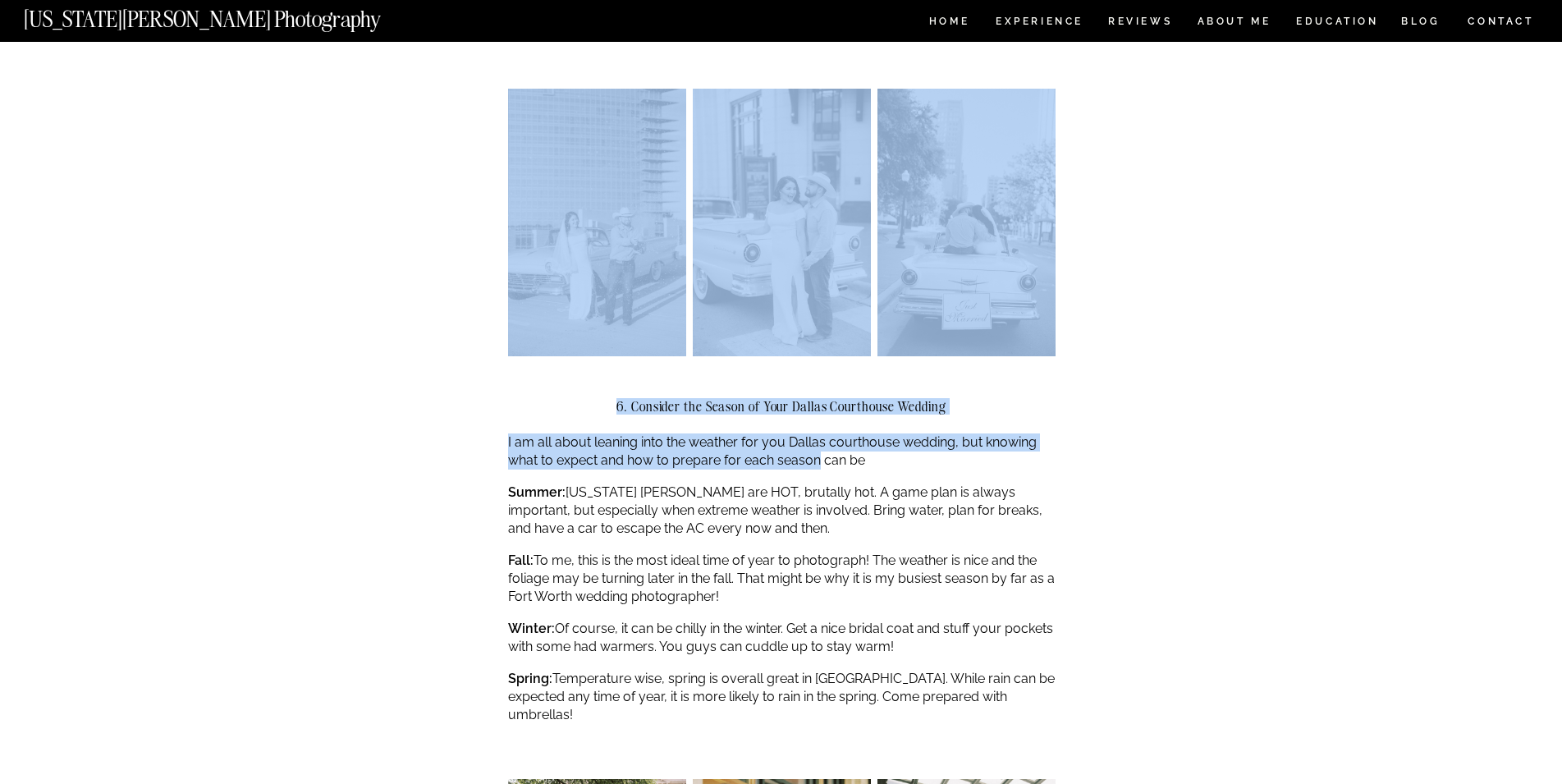
drag, startPoint x: 499, startPoint y: 409, endPoint x: 822, endPoint y: 420, distance: 323.2
click at [827, 433] on p "I am all about leaning into the weather for you Dallas courthouse wedding, but …" at bounding box center [781, 452] width 547 height 37
drag, startPoint x: 898, startPoint y: 419, endPoint x: 636, endPoint y: 413, distance: 262.1
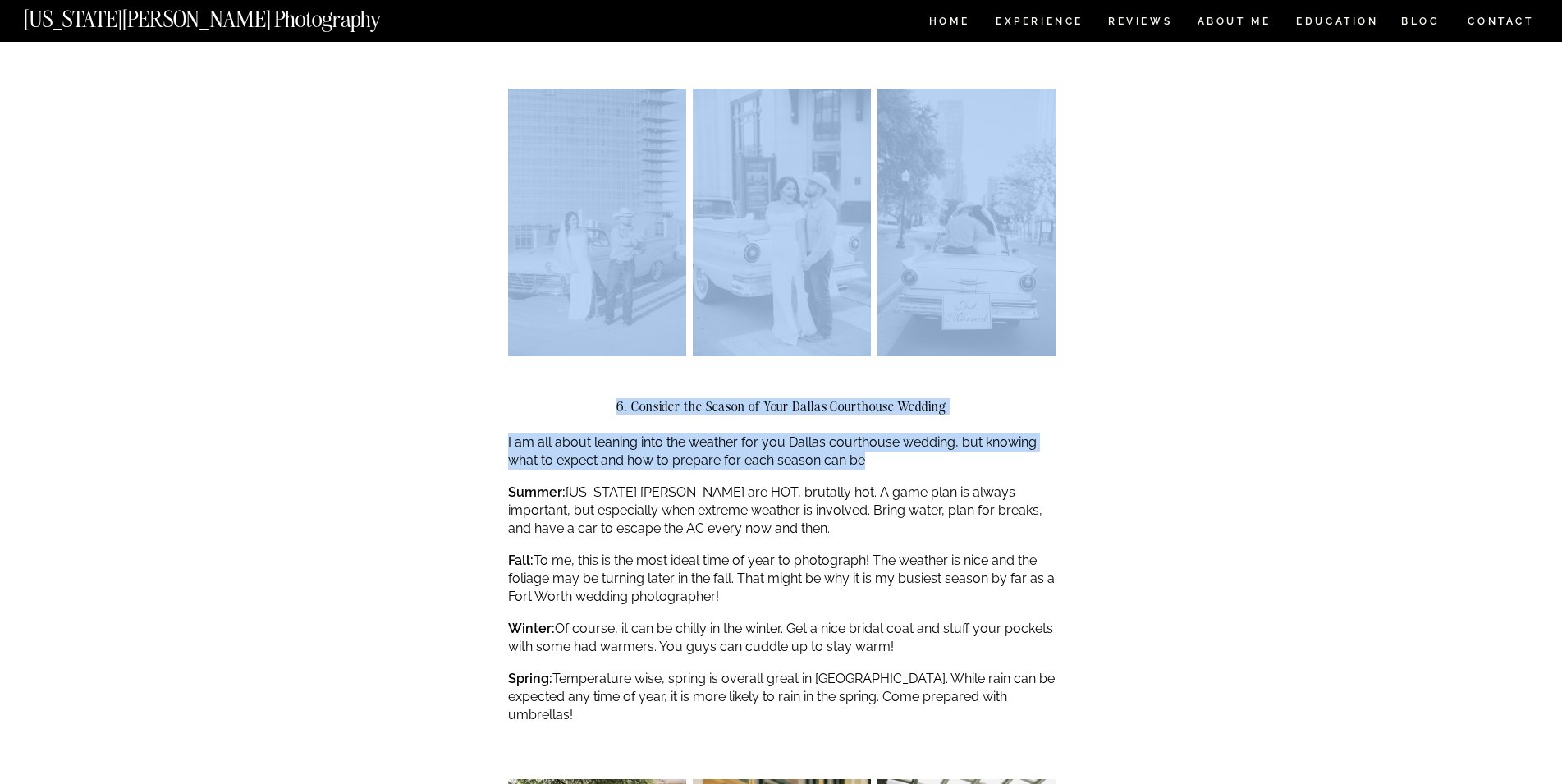
click at [731, 433] on p "I am all about leaning into the weather for you Dallas courthouse wedding, but …" at bounding box center [781, 452] width 547 height 37
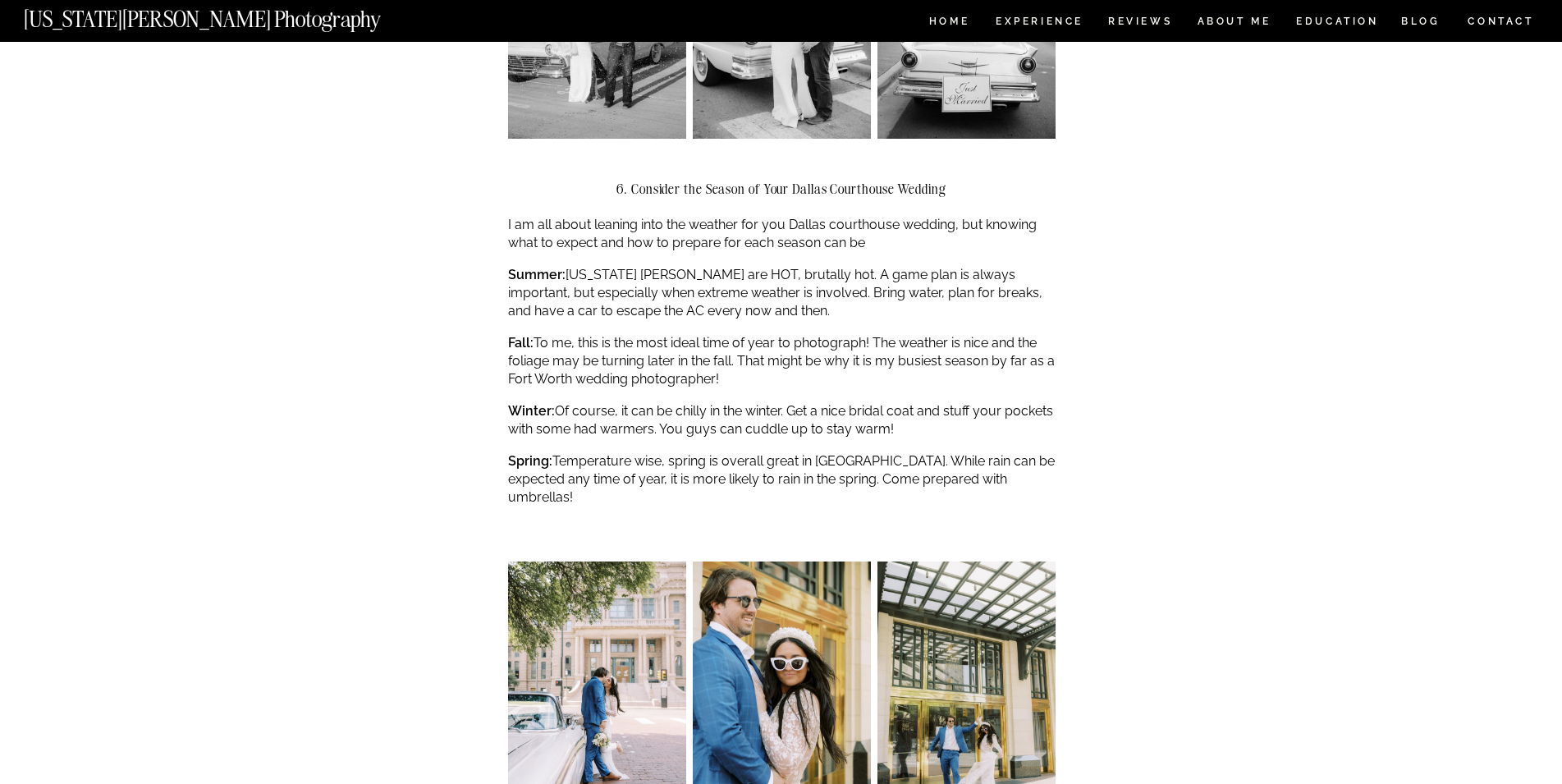
scroll to position [2846, 0]
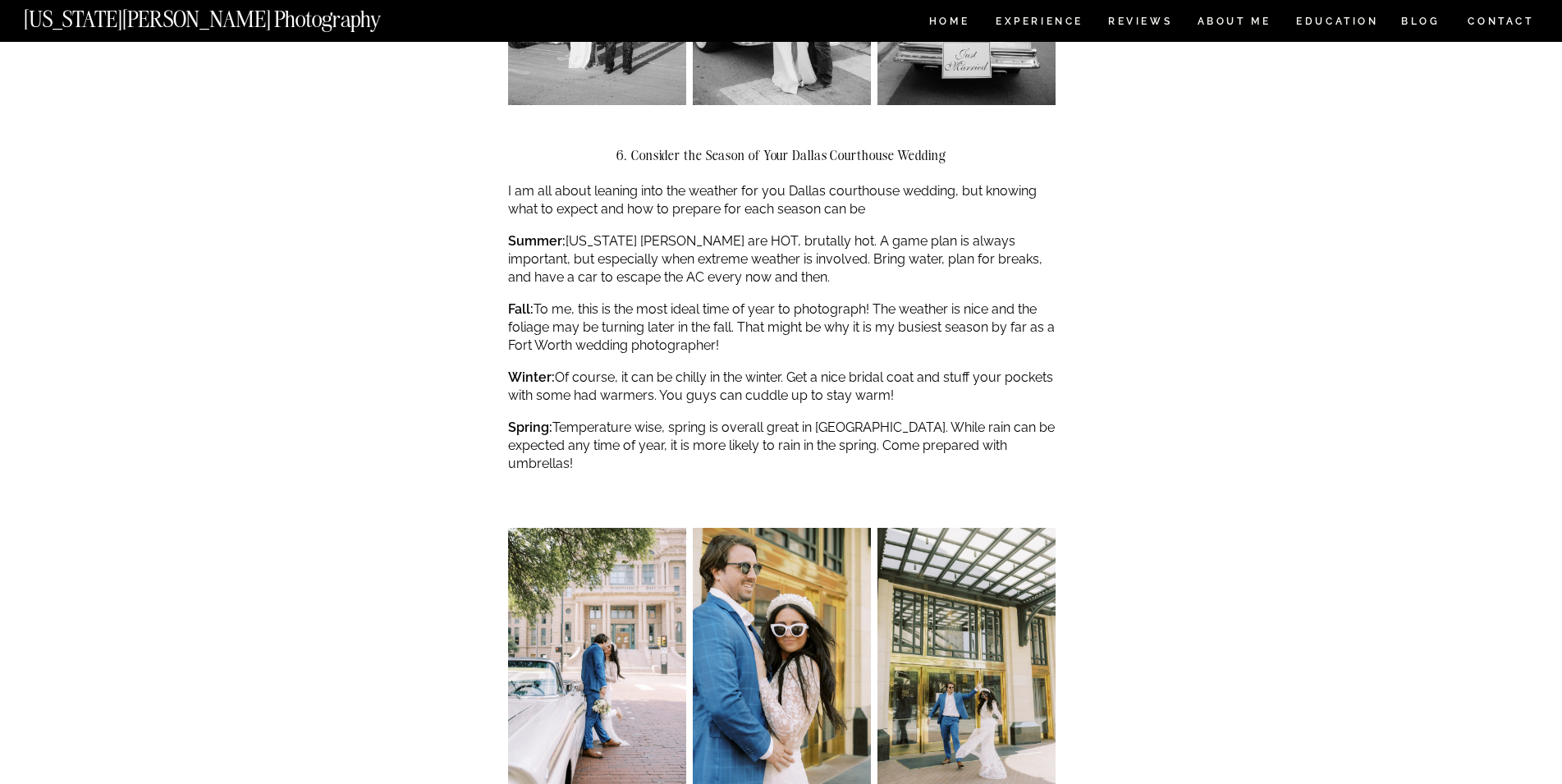
drag, startPoint x: 911, startPoint y: 357, endPoint x: 501, endPoint y: 343, distance: 410.2
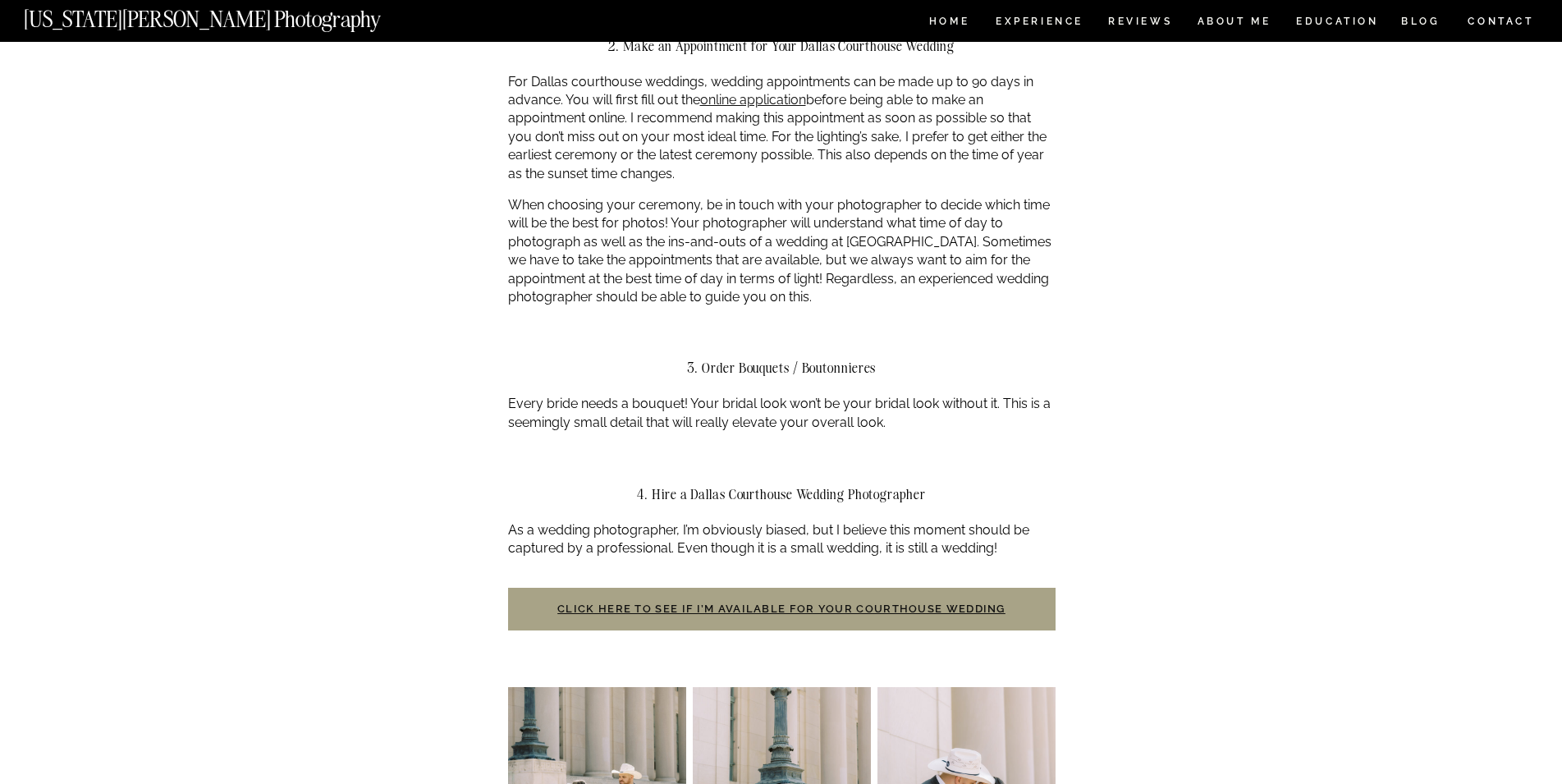
scroll to position [1118, 0]
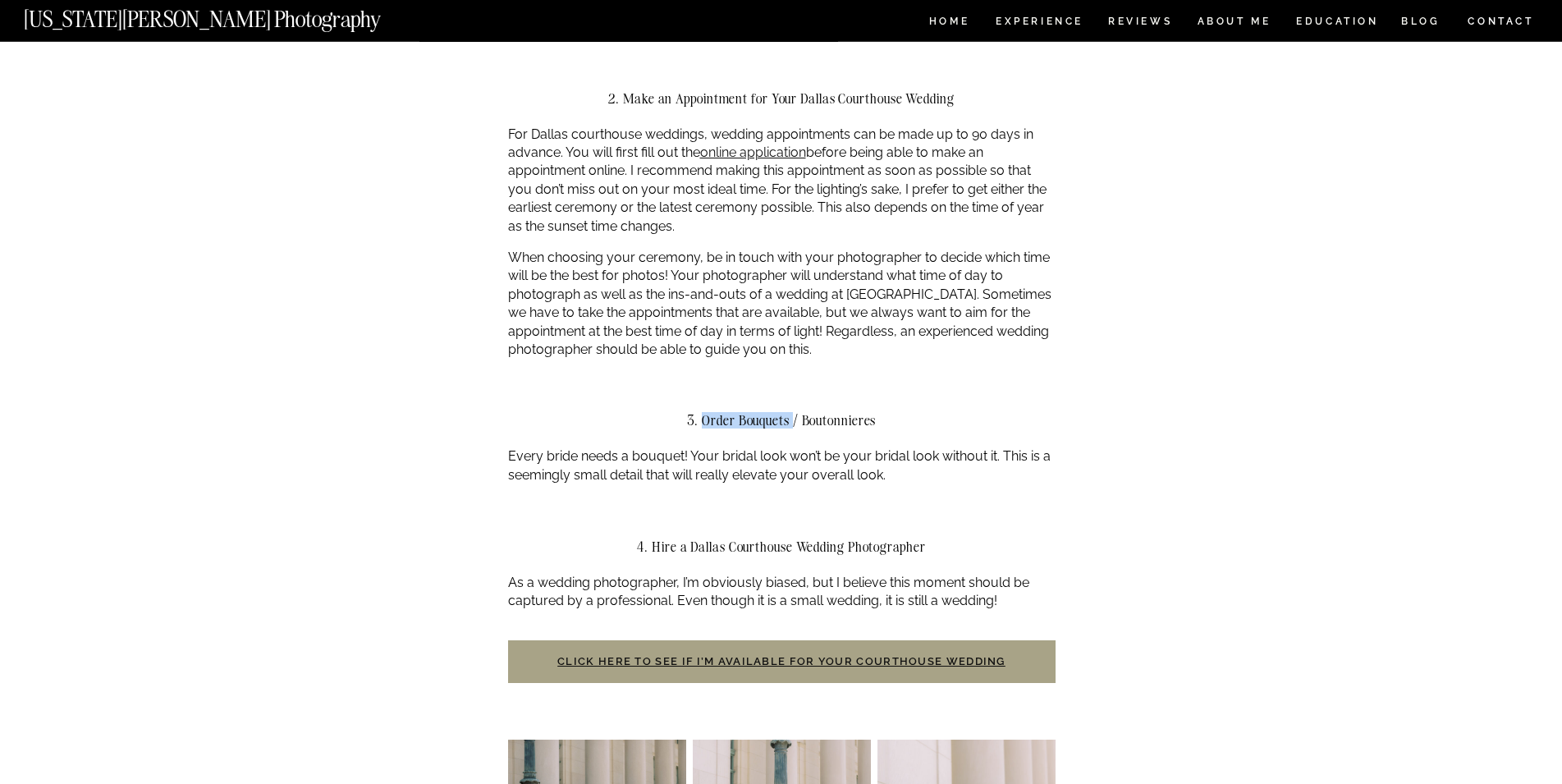
drag, startPoint x: 701, startPoint y: 402, endPoint x: 795, endPoint y: 402, distance: 94.0
click at [795, 413] on h2 "3. Order Bouquets / Boutonnieres" at bounding box center [781, 420] width 547 height 15
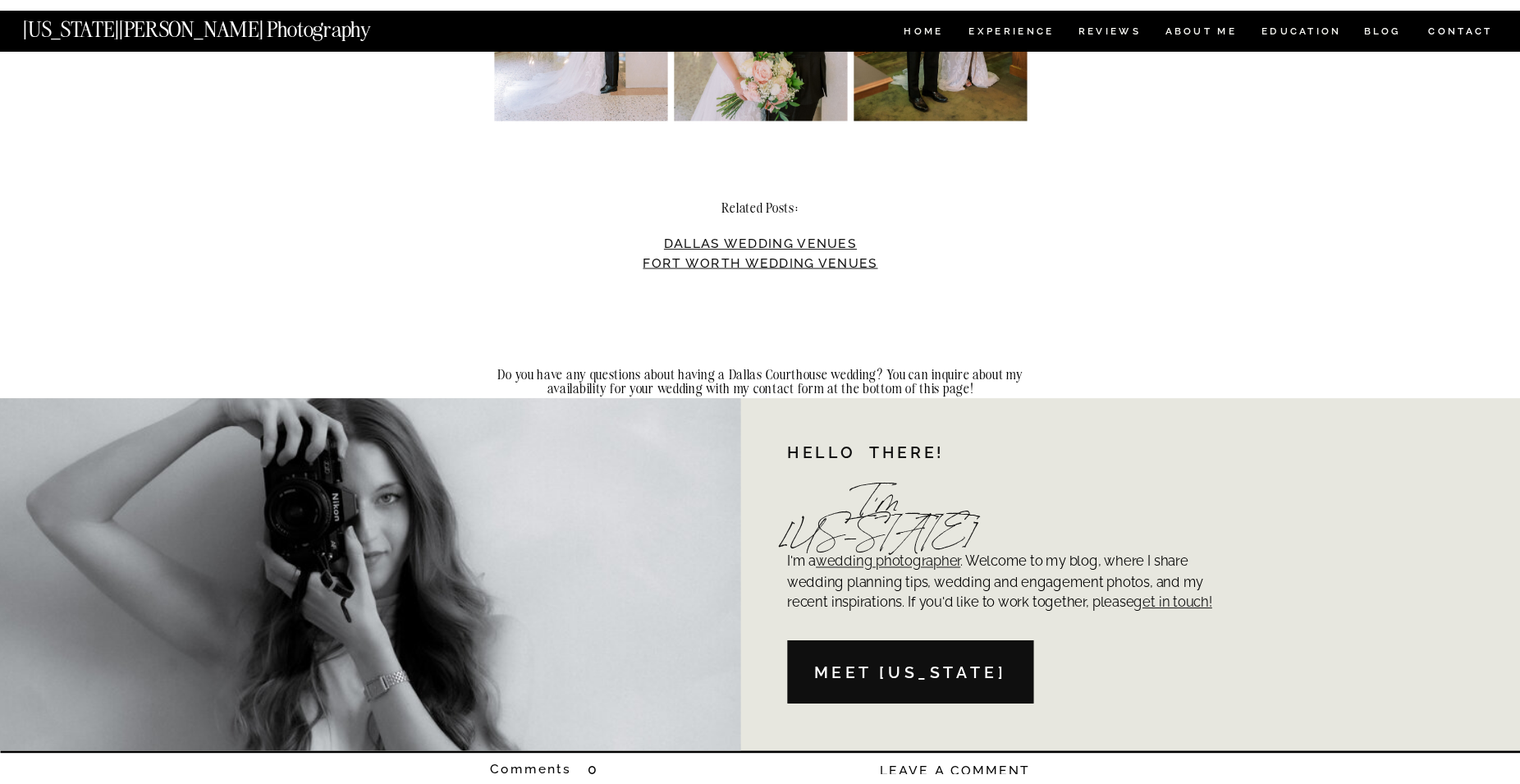
scroll to position [4466, 0]
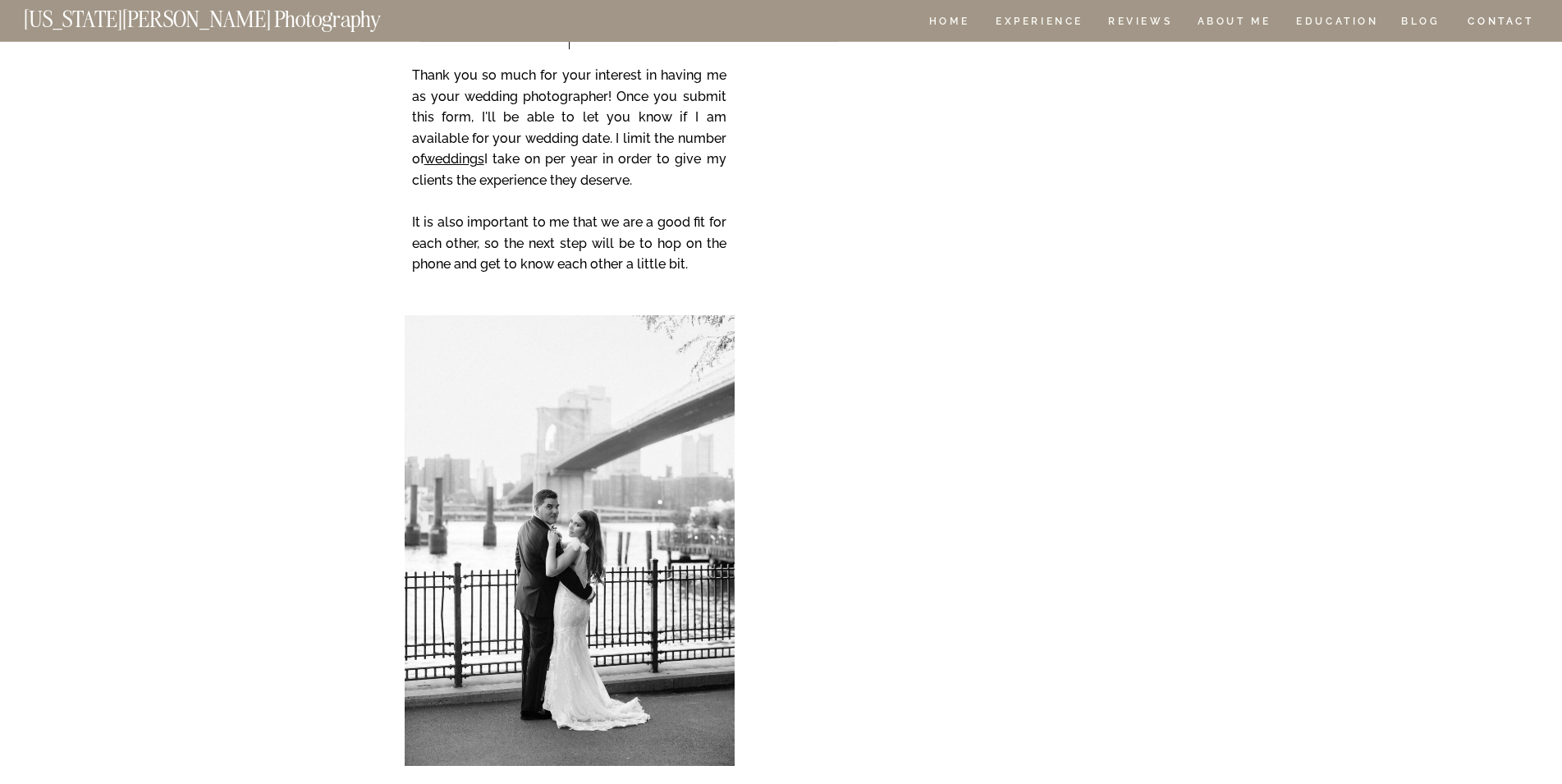
scroll to position [167, 0]
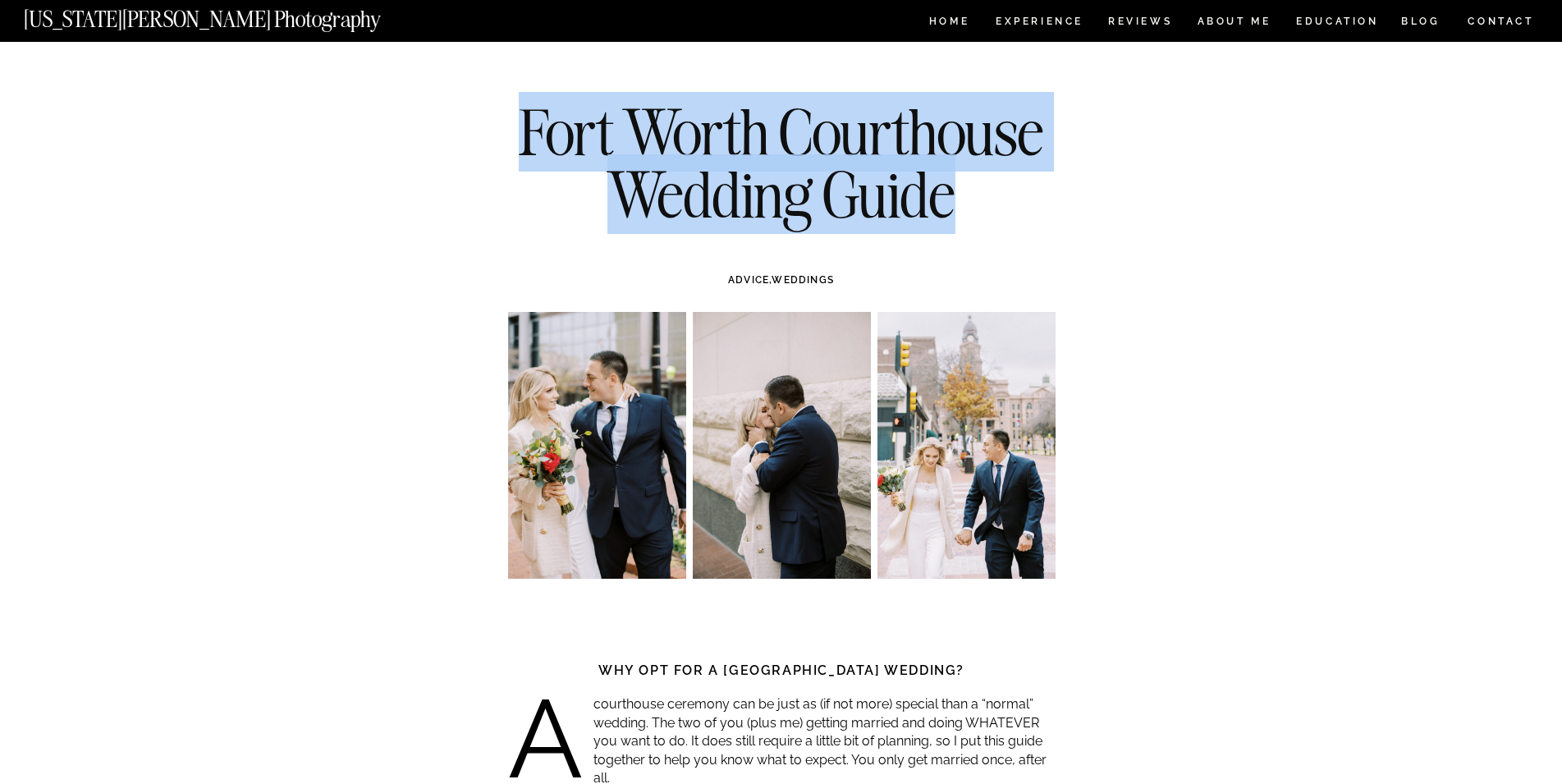
drag, startPoint x: 537, startPoint y: 127, endPoint x: 1042, endPoint y: 201, distance: 510.4
click at [1042, 201] on h1 "Fort Worth Courthouse Wedding Guide" at bounding box center [781, 163] width 596 height 124
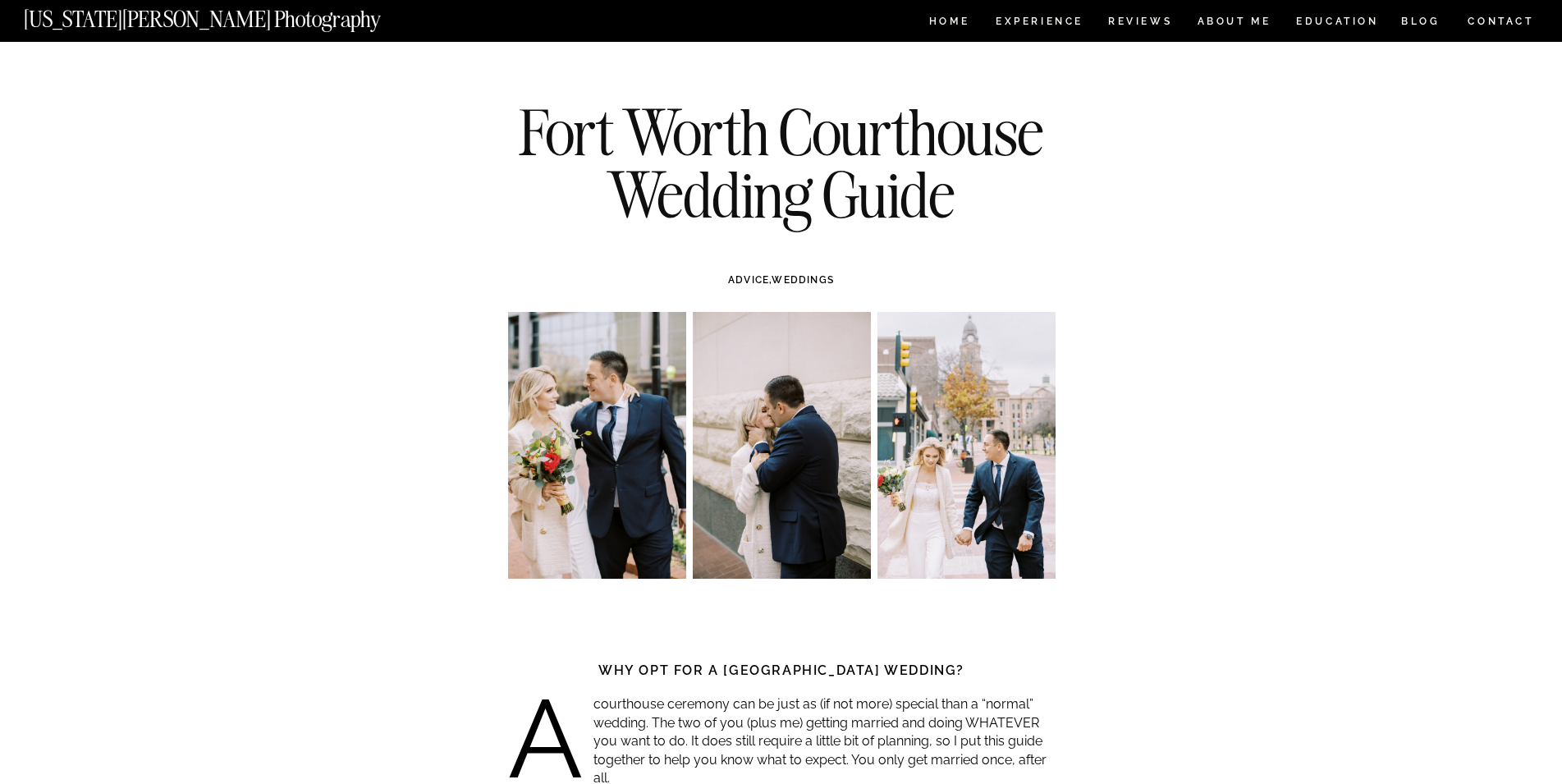
drag, startPoint x: 1094, startPoint y: 201, endPoint x: 1084, endPoint y: 190, distance: 14.9
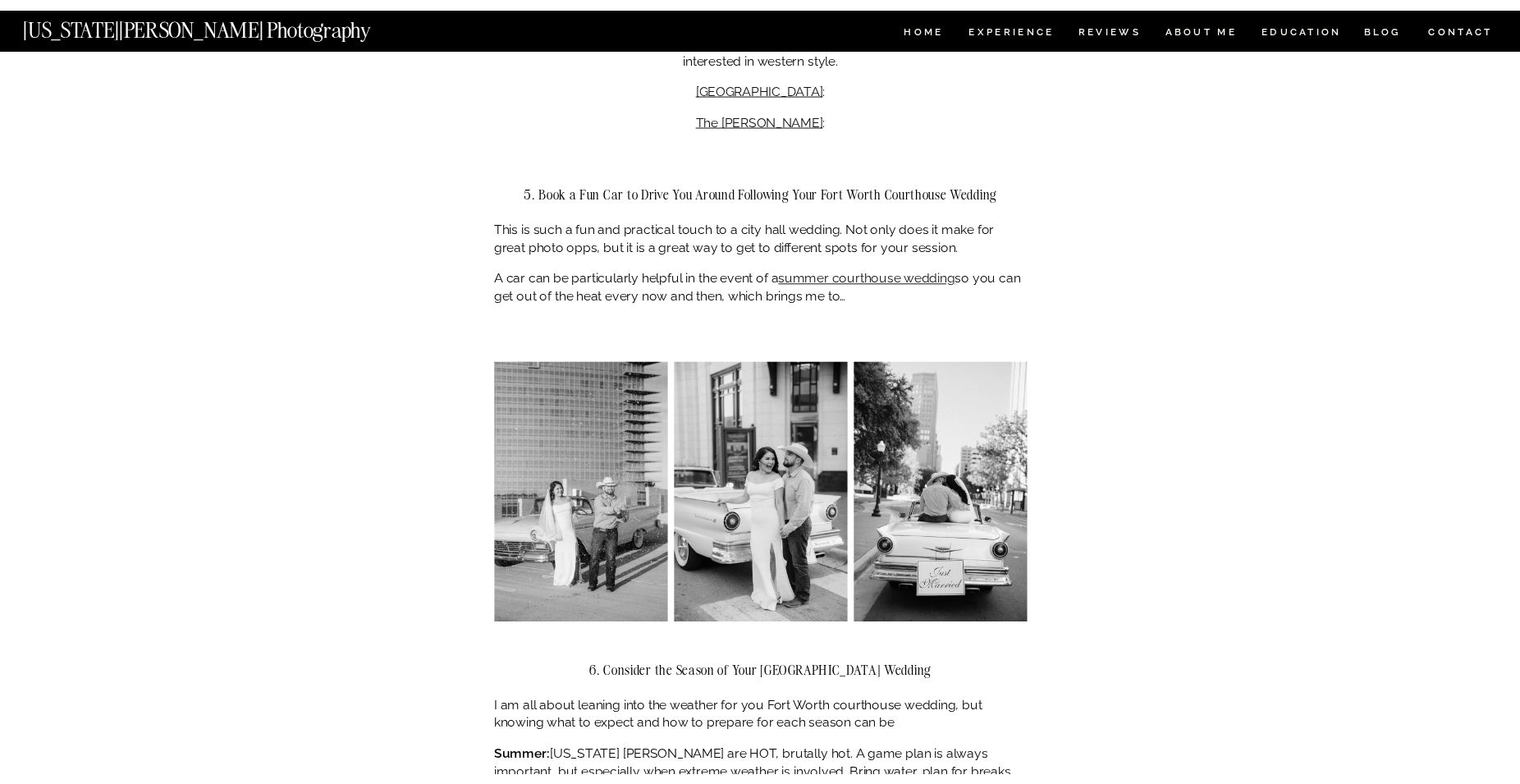
scroll to position [2762, 0]
